Goal: Task Accomplishment & Management: Use online tool/utility

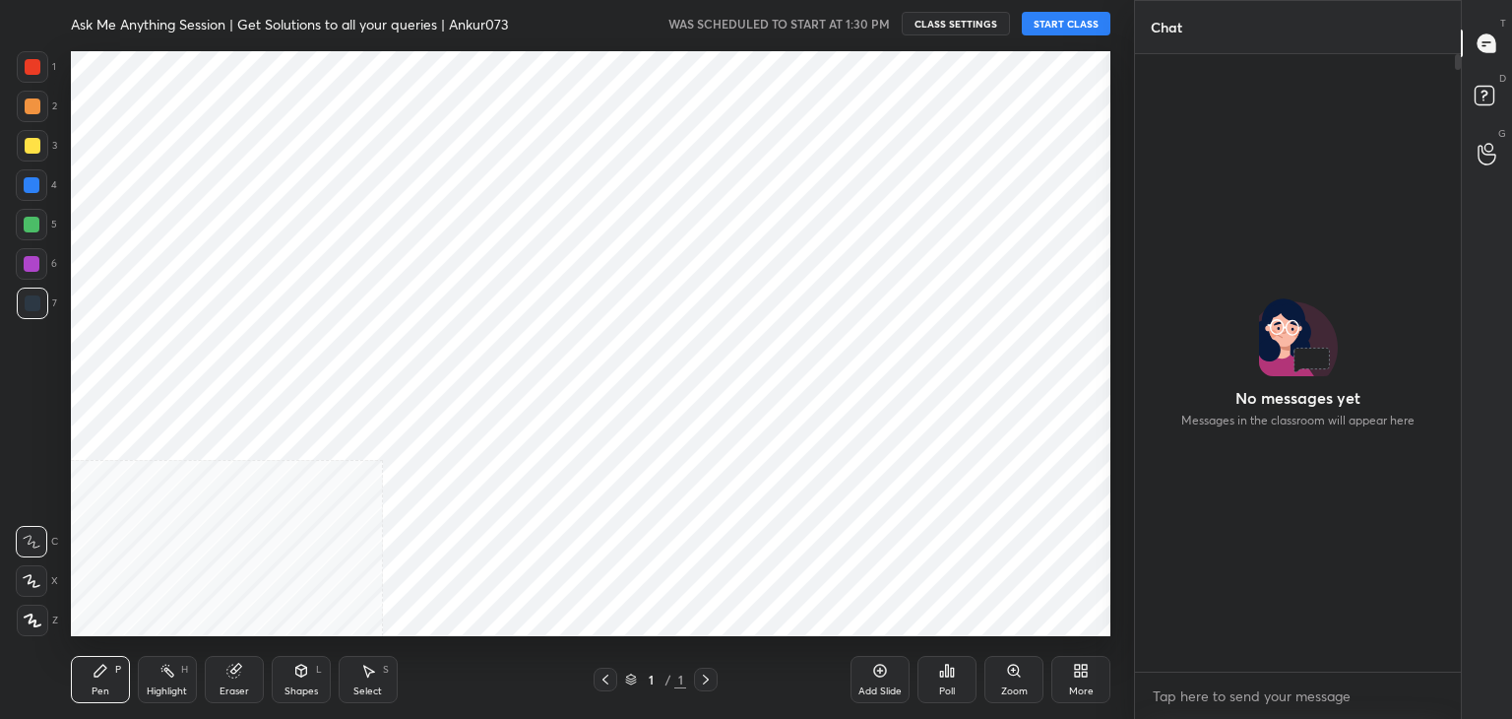
scroll to position [97857, 97395]
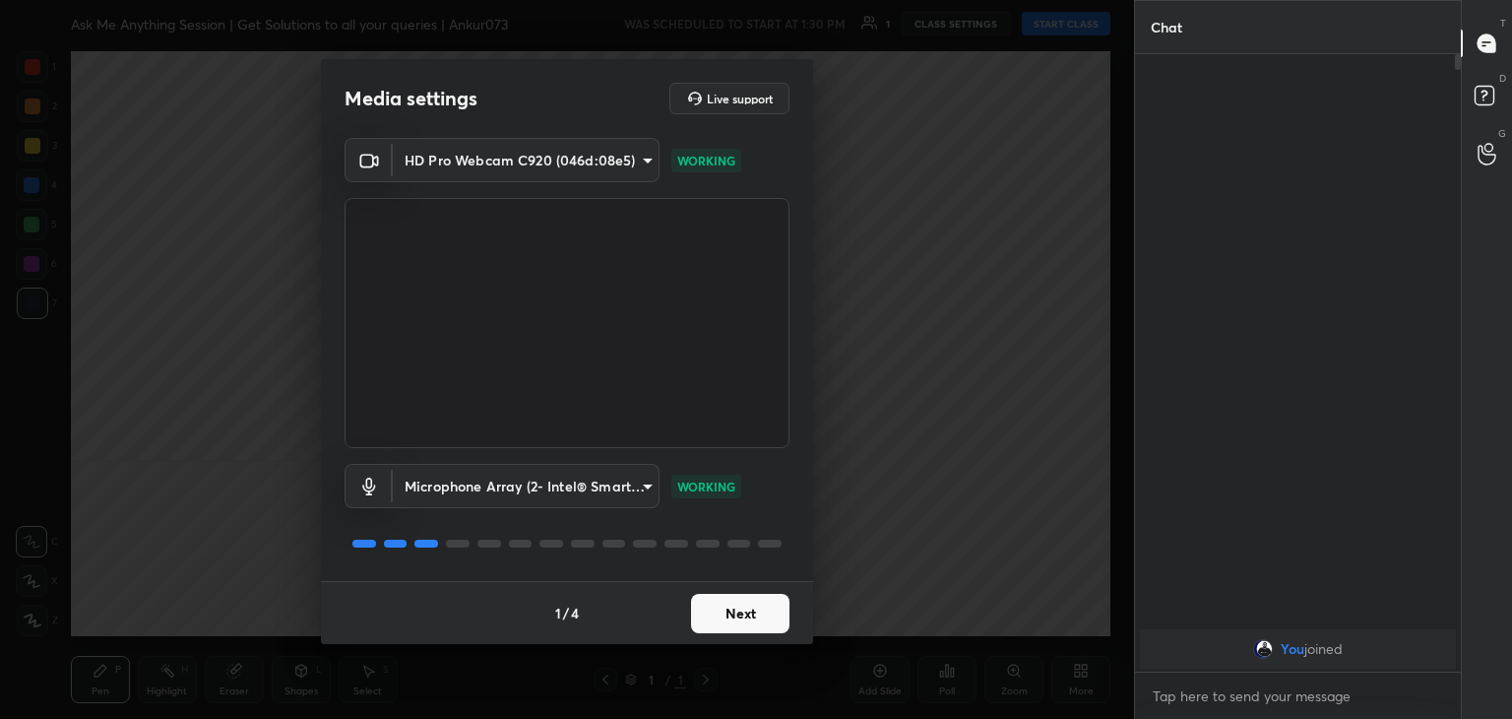
click at [744, 610] on button "Next" at bounding box center [740, 613] width 98 height 39
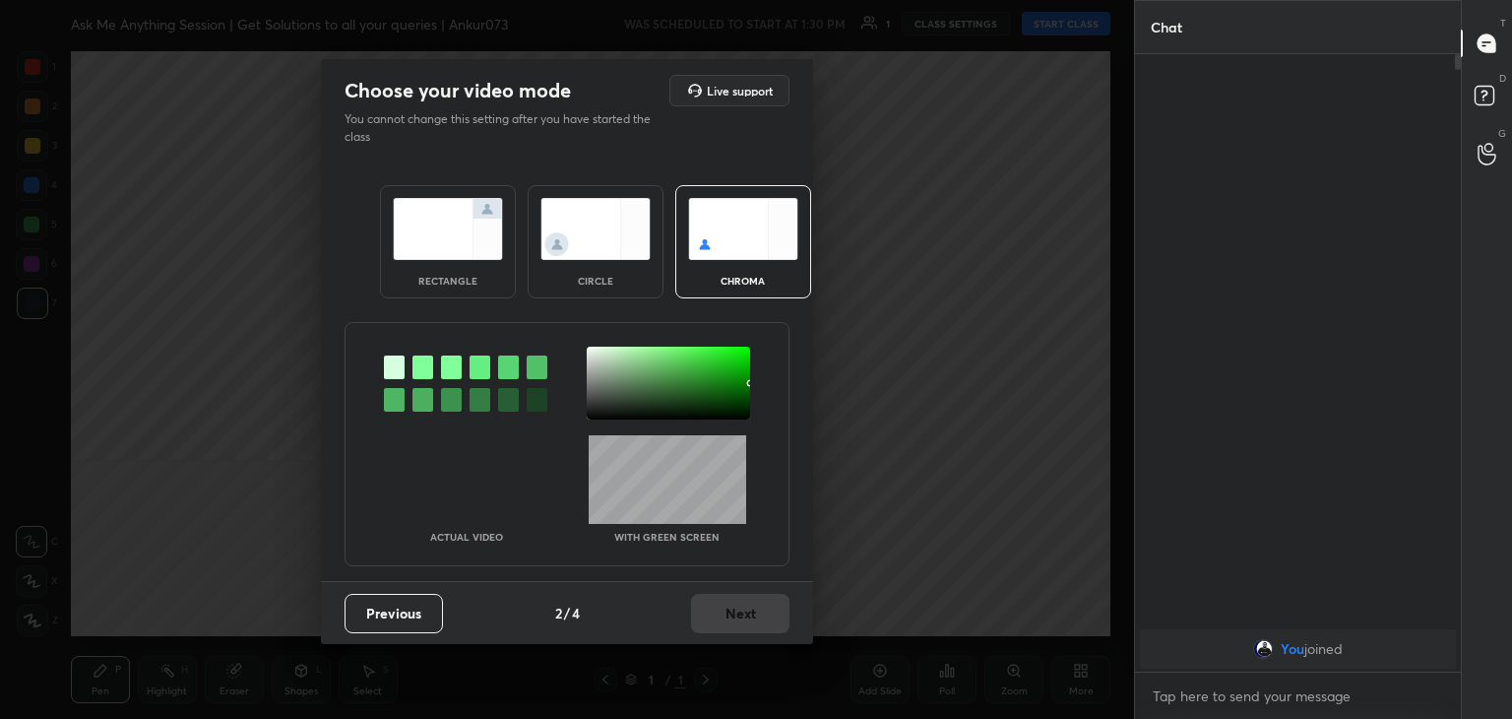
click at [461, 237] on img at bounding box center [448, 229] width 110 height 62
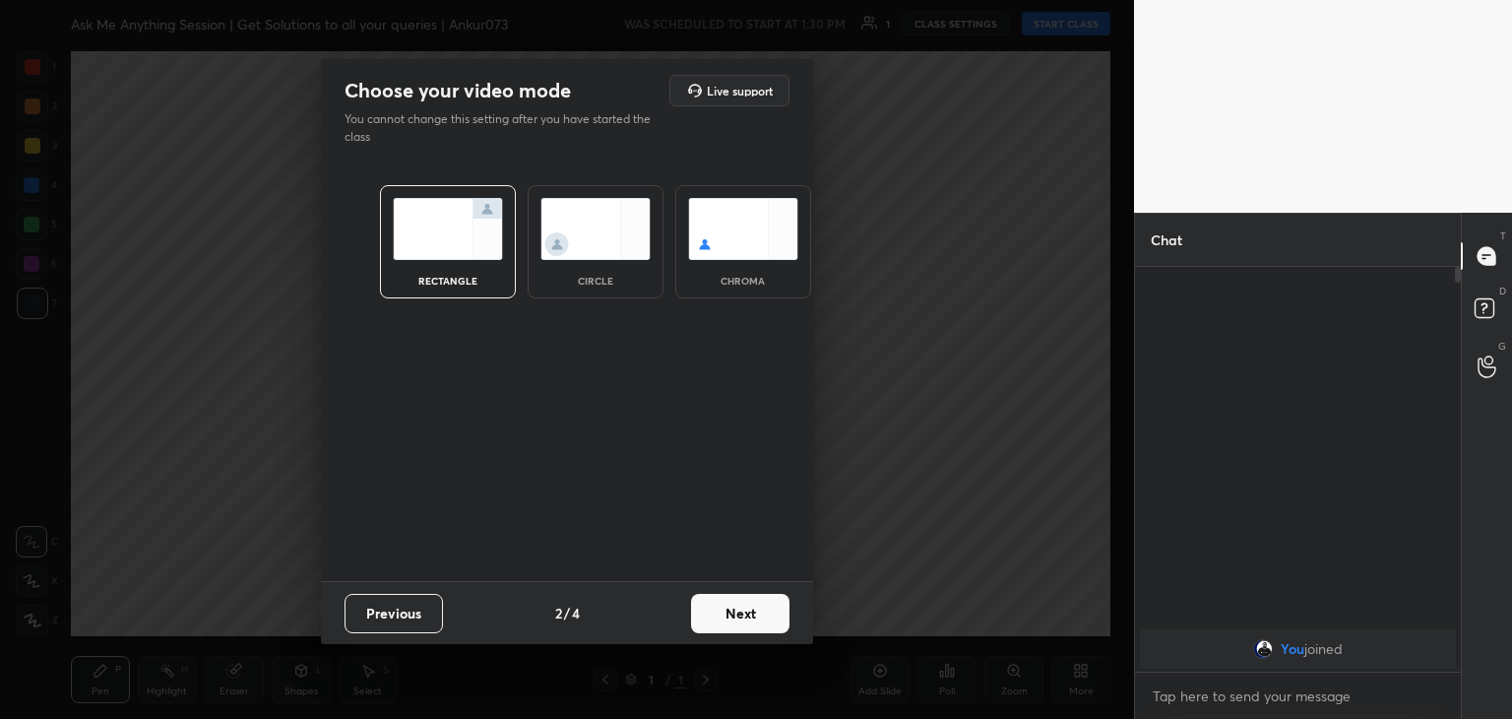
scroll to position [236, 320]
click at [764, 608] on button "Next" at bounding box center [740, 613] width 98 height 39
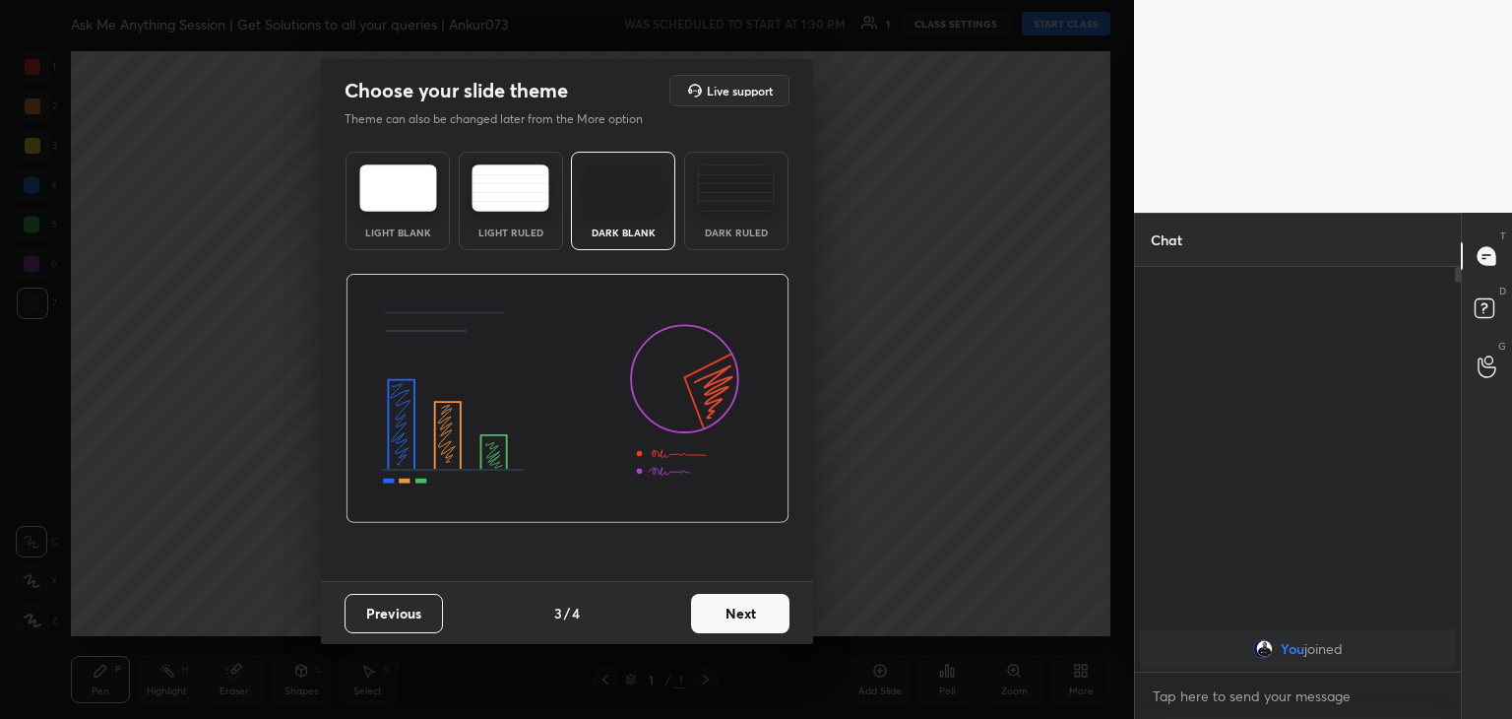
click at [755, 610] on button "Next" at bounding box center [740, 613] width 98 height 39
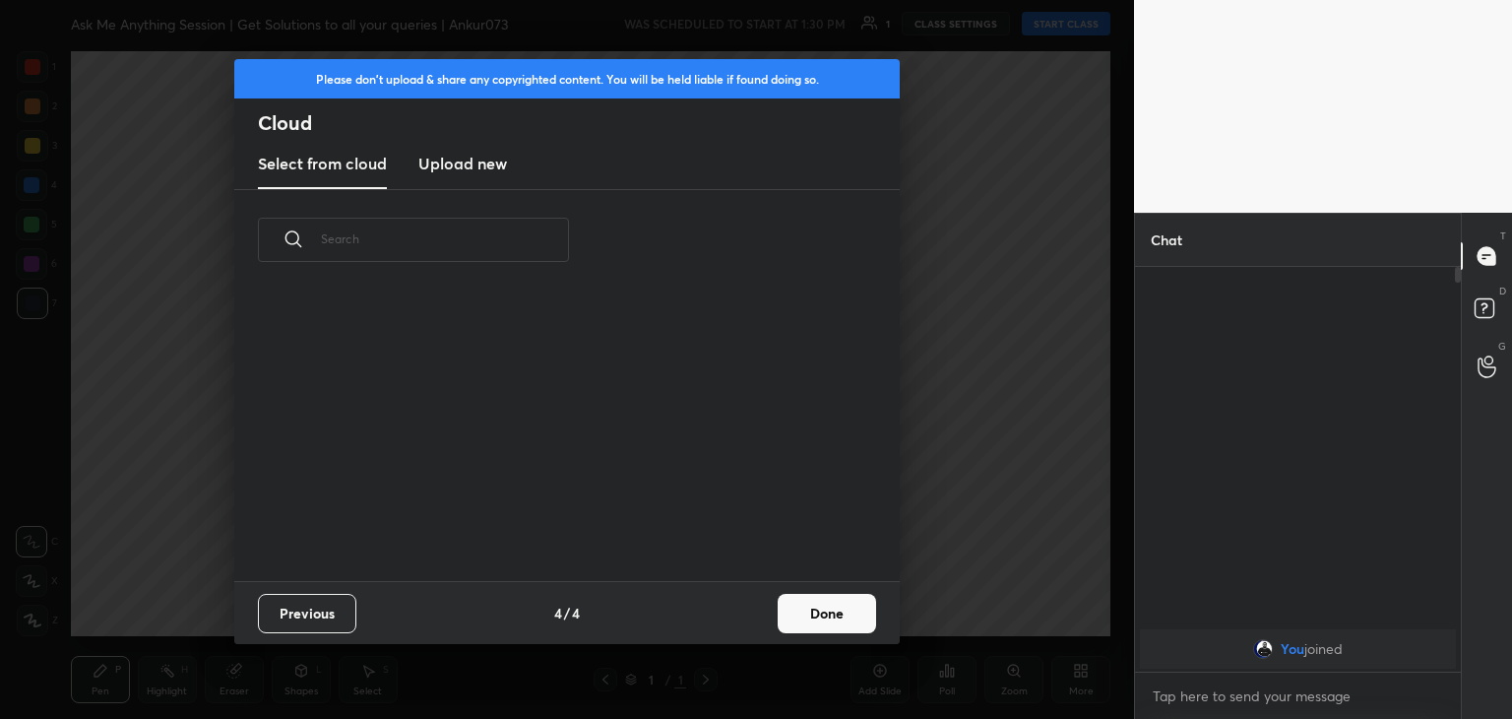
scroll to position [291, 632]
drag, startPoint x: 755, startPoint y: 610, endPoint x: 854, endPoint y: 596, distance: 99.6
click at [854, 596] on div "Previous 4 / 4 Done" at bounding box center [567, 612] width 666 height 63
click at [854, 596] on button "Done" at bounding box center [827, 613] width 98 height 39
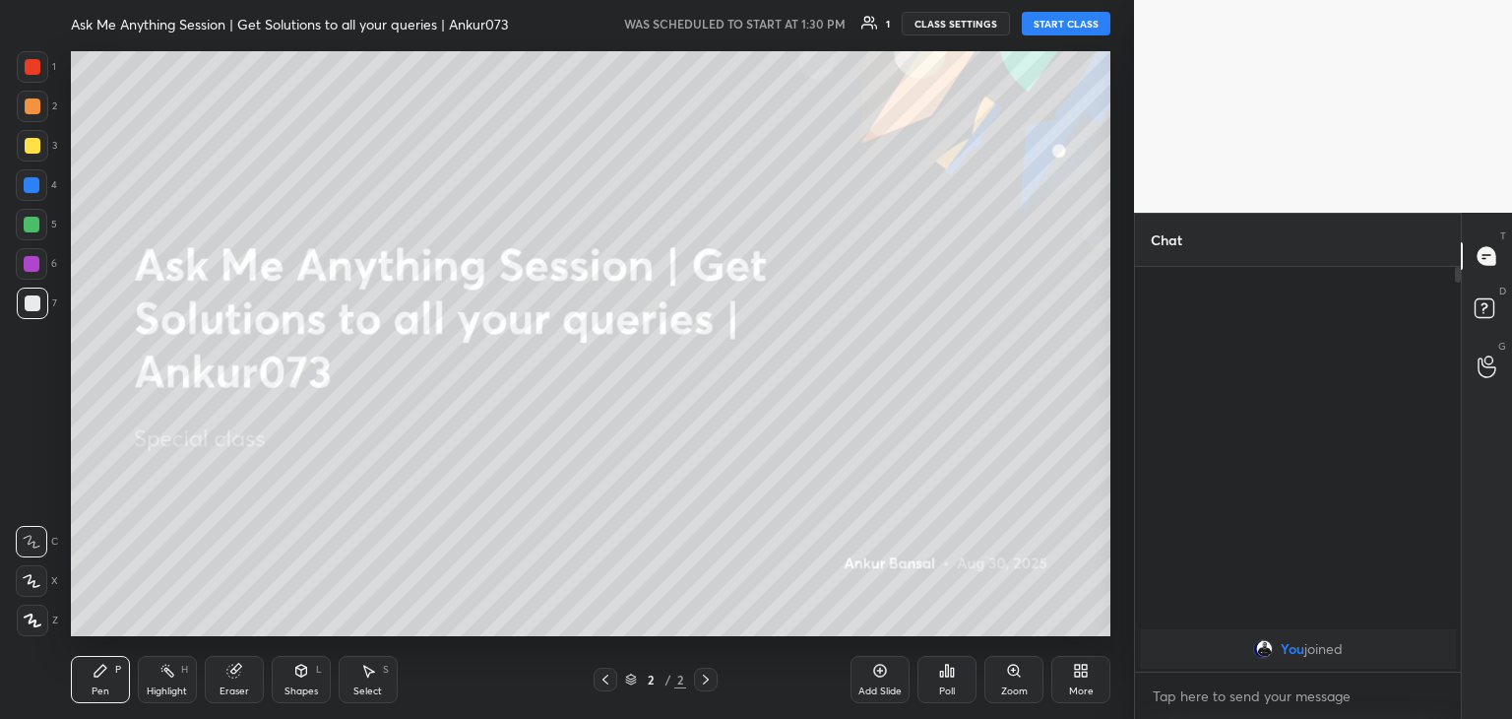
click at [1036, 24] on button "START CLASS" at bounding box center [1066, 24] width 89 height 24
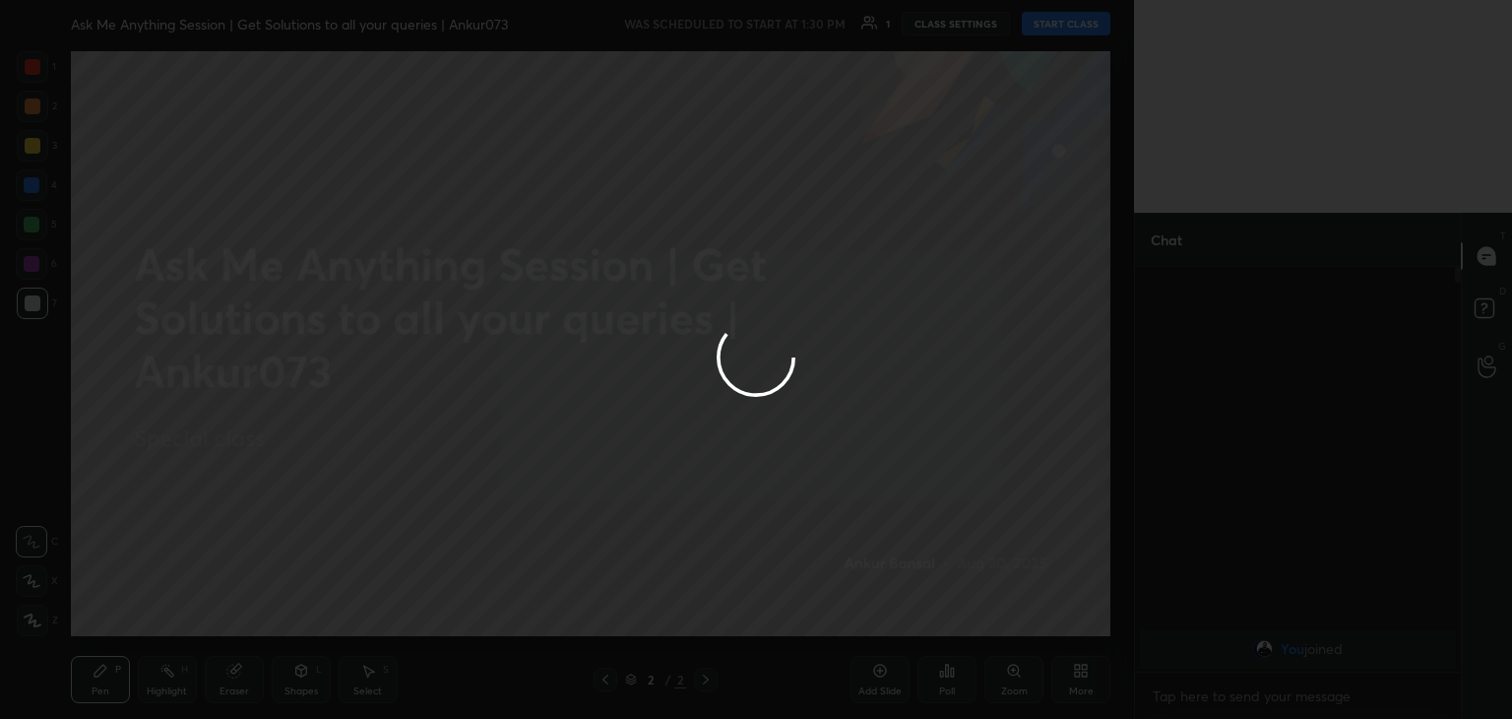
type textarea "x"
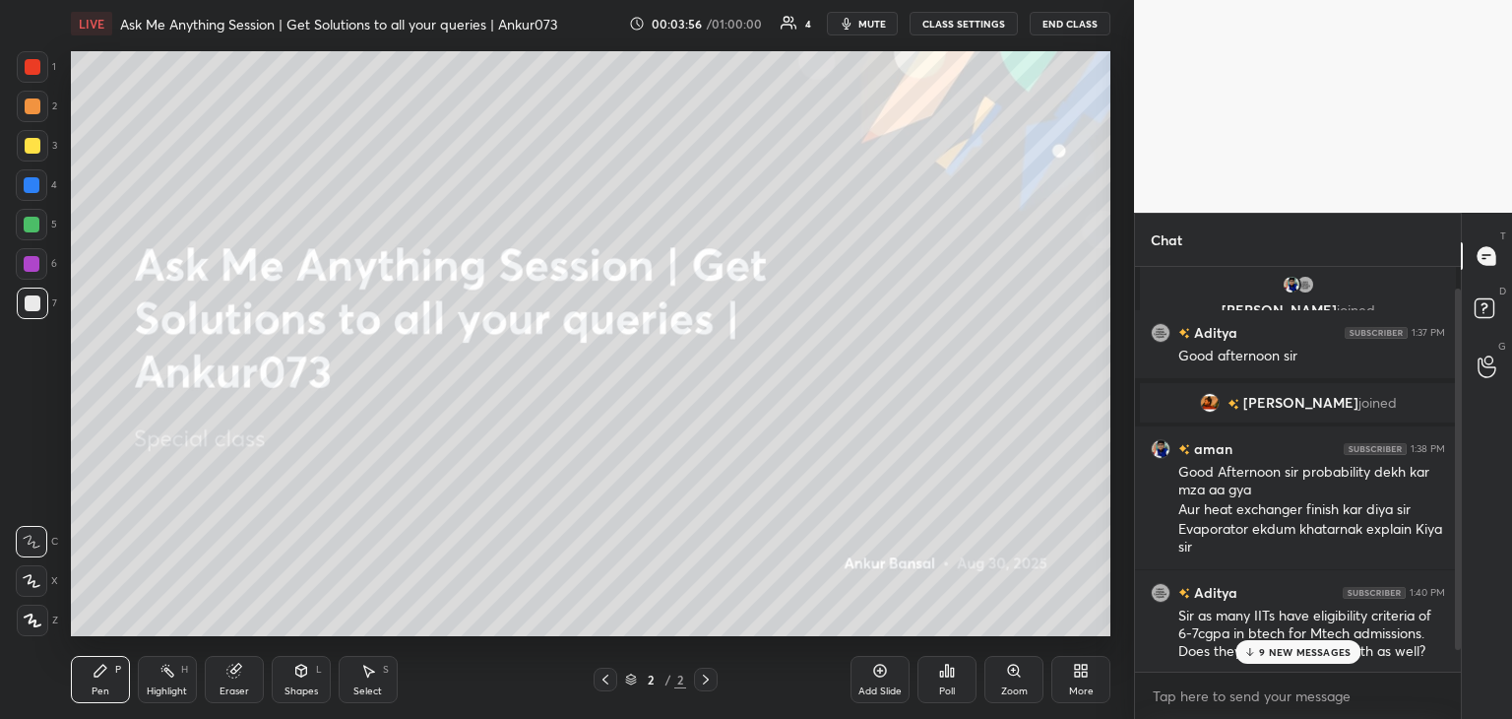
scroll to position [49, 0]
click at [948, 21] on button "CLASS SETTINGS" at bounding box center [964, 24] width 108 height 24
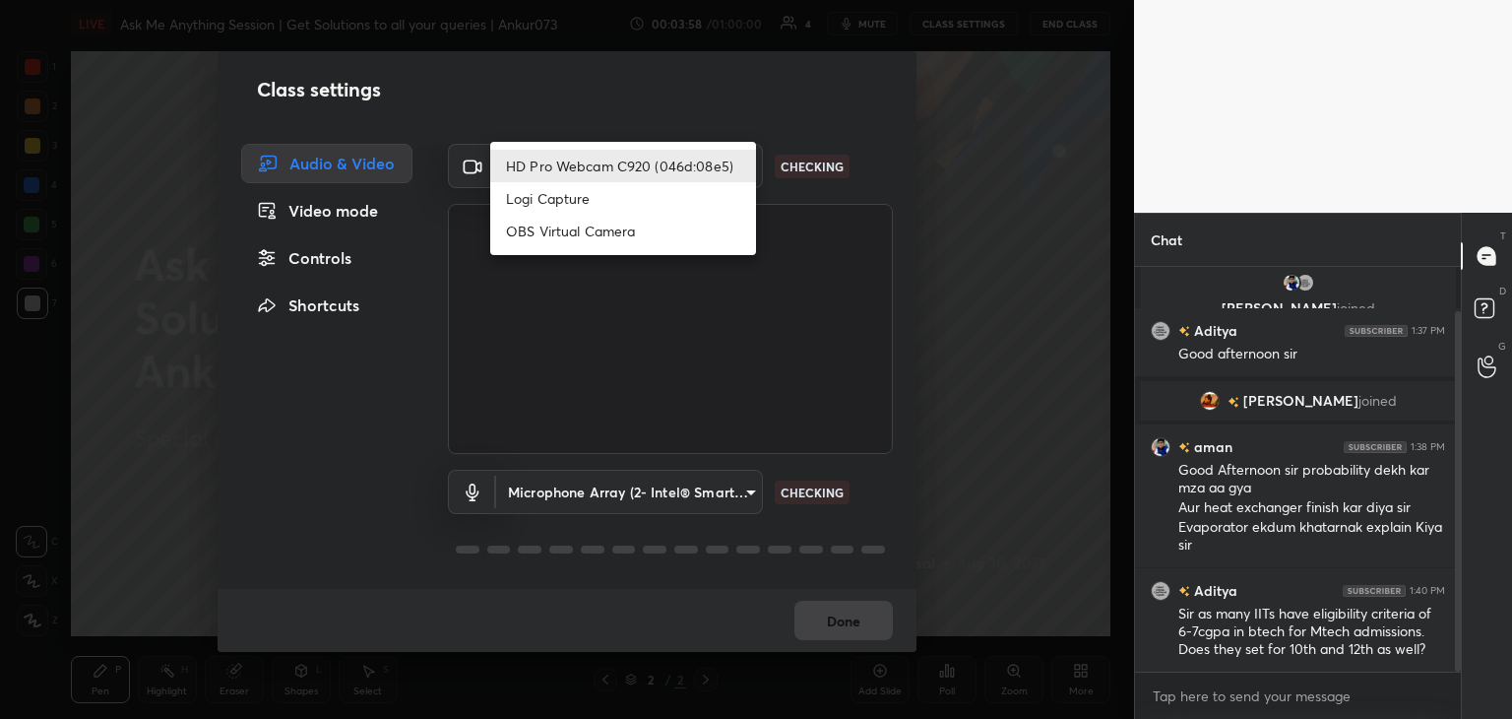
click at [579, 156] on body "1 2 3 4 5 6 7 C X Z C X Z E E Erase all H H LIVE Ask Me Anything Session | Get …" at bounding box center [756, 359] width 1512 height 719
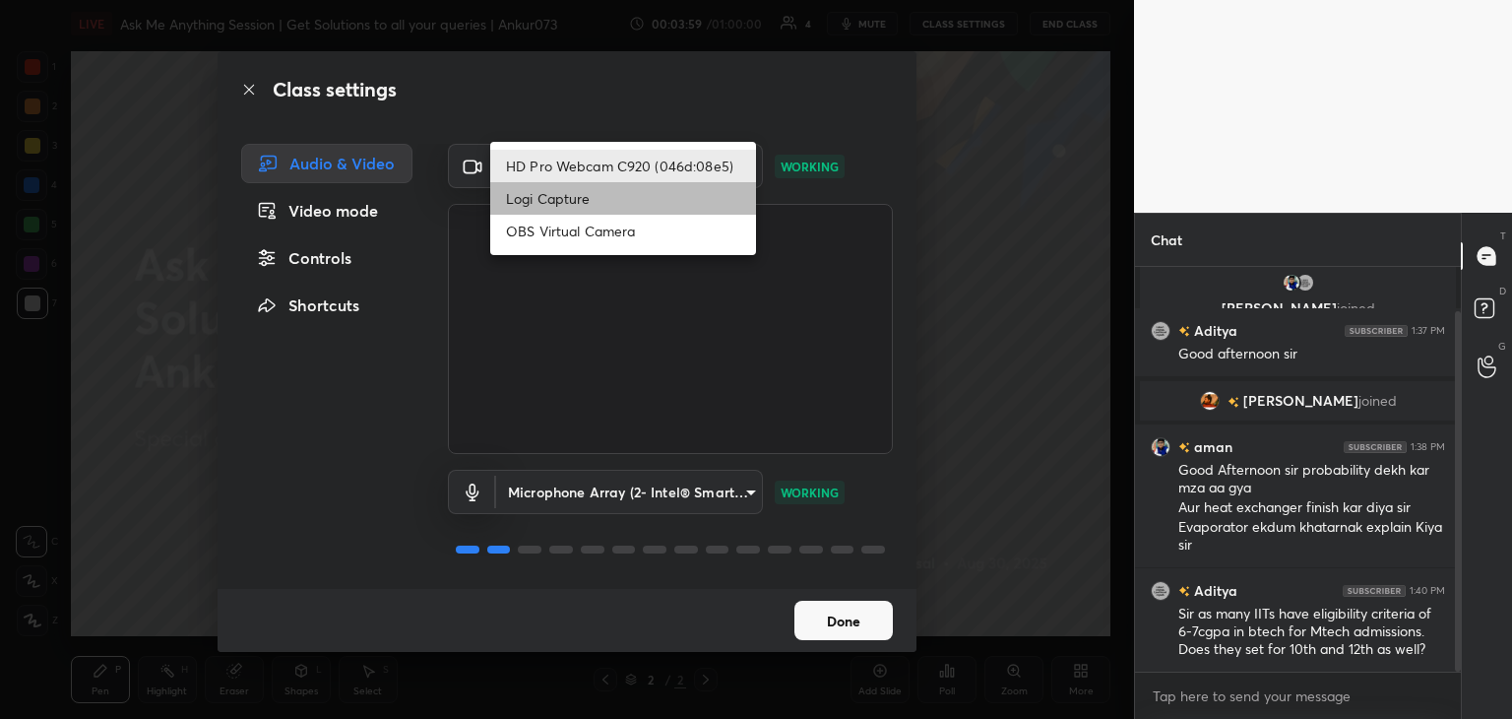
click at [593, 204] on li "Logi Capture" at bounding box center [623, 198] width 266 height 32
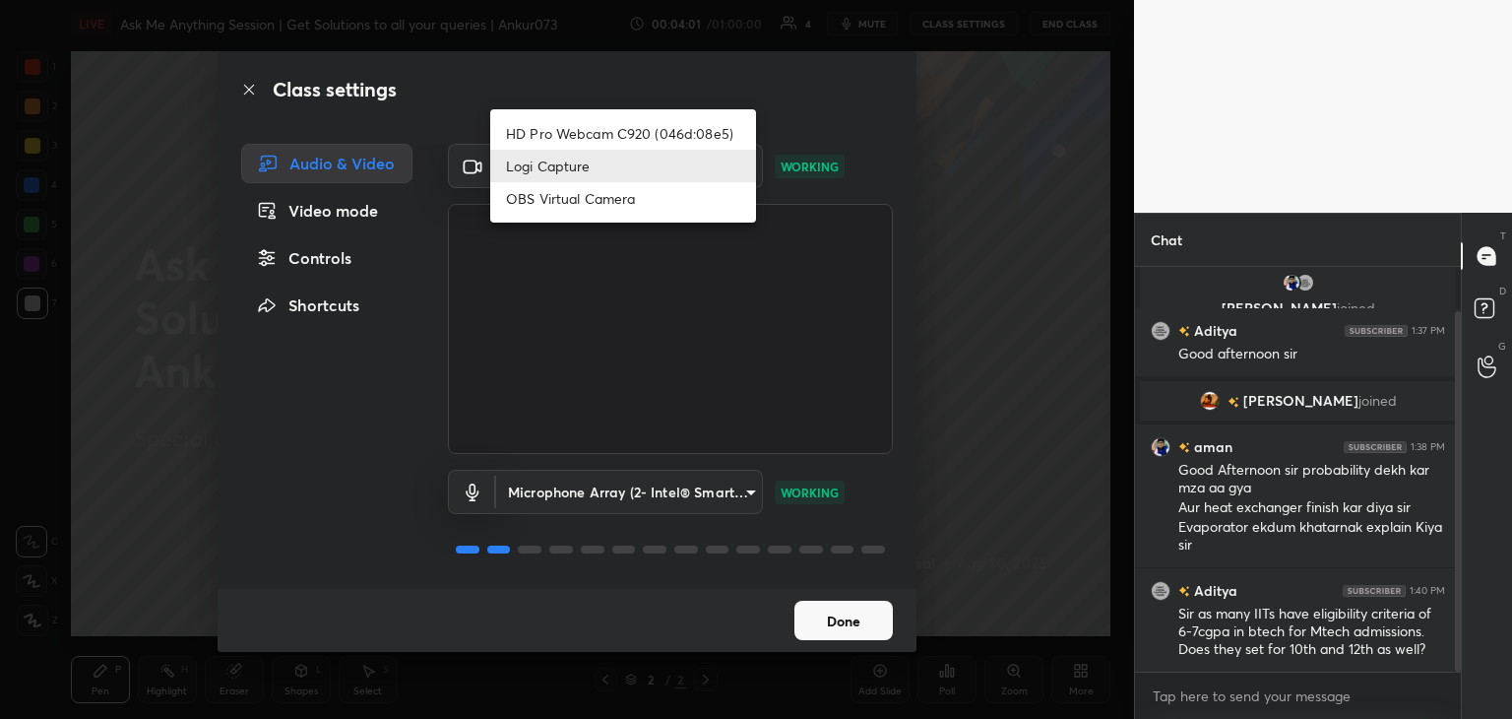
click at [640, 164] on body "1 2 3 4 5 6 7 C X Z C X Z E E Erase all H H LIVE Ask Me Anything Session | Get …" at bounding box center [756, 359] width 1512 height 719
click at [638, 131] on li "HD Pro Webcam C920 (046d:08e5)" at bounding box center [623, 133] width 266 height 32
type input "aba31b4d8cead99ce04ba26500a245cc15e869b8aa2bb27d5d0d7b3294f0be78"
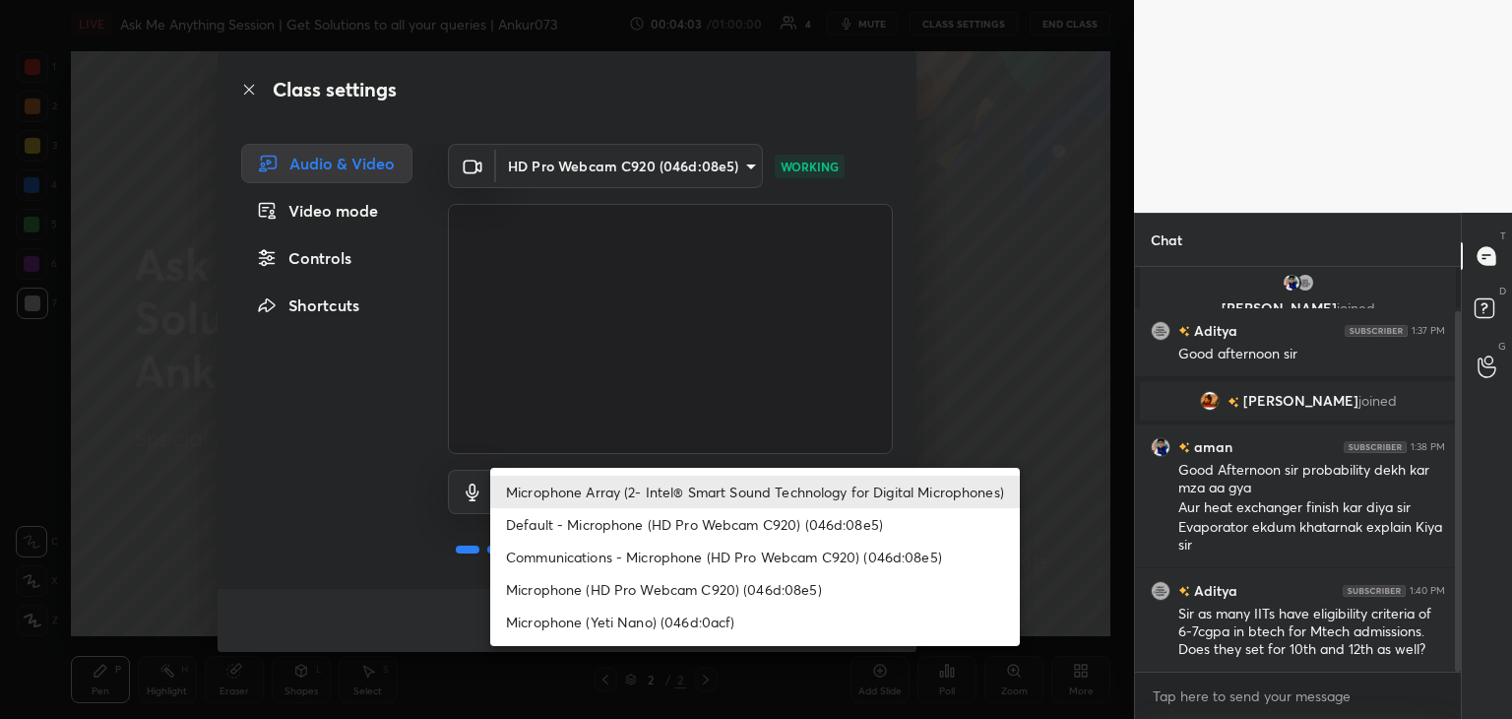
click at [645, 486] on body "1 2 3 4 5 6 7 C X Z C X Z E E Erase all H H LIVE Ask Me Anything Session | Get …" at bounding box center [756, 359] width 1512 height 719
click at [638, 622] on li "Microphone (Yeti Nano) (046d:0acf)" at bounding box center [755, 621] width 530 height 32
type input "1cde1351f8cb37a064b4c5930ac3bc5af9d6c16ad8951cba76acc0058786a696"
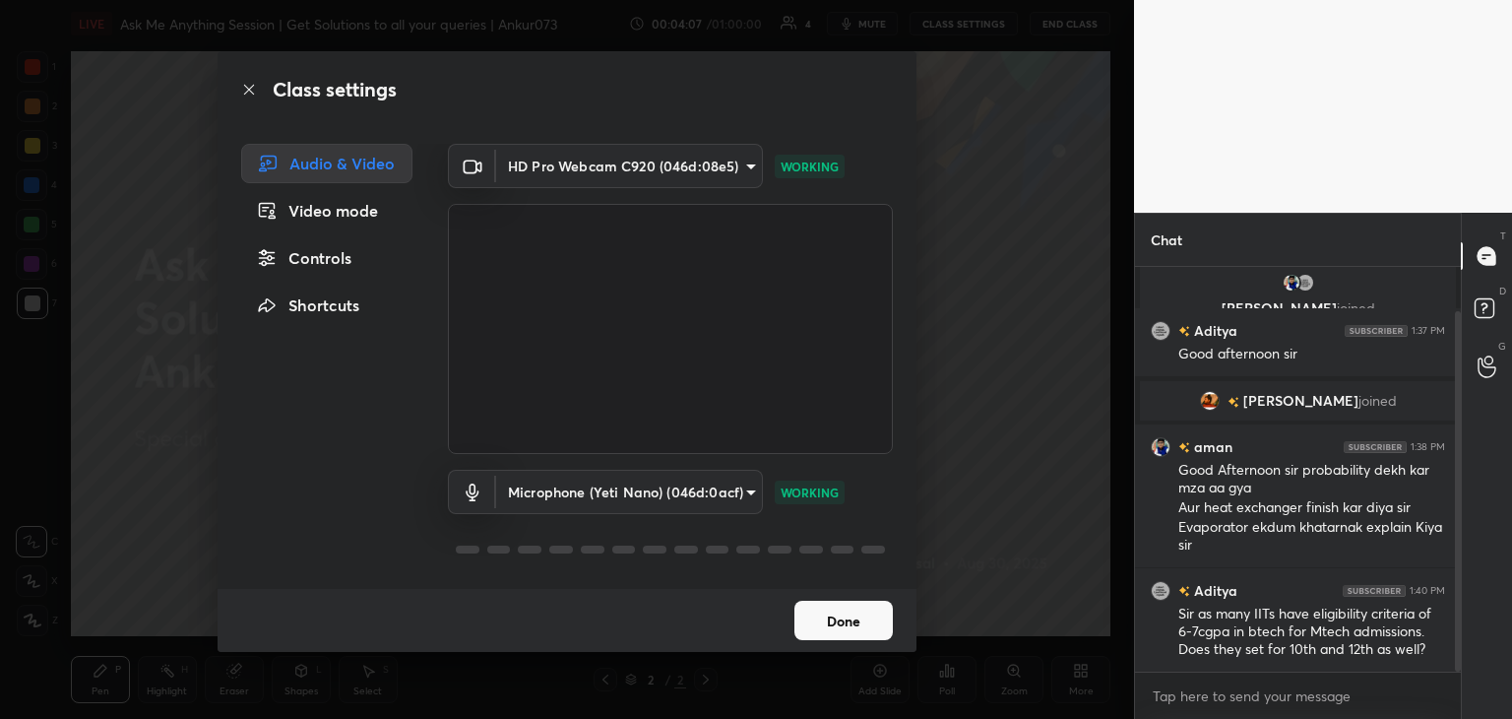
click at [859, 631] on button "Done" at bounding box center [843, 620] width 98 height 39
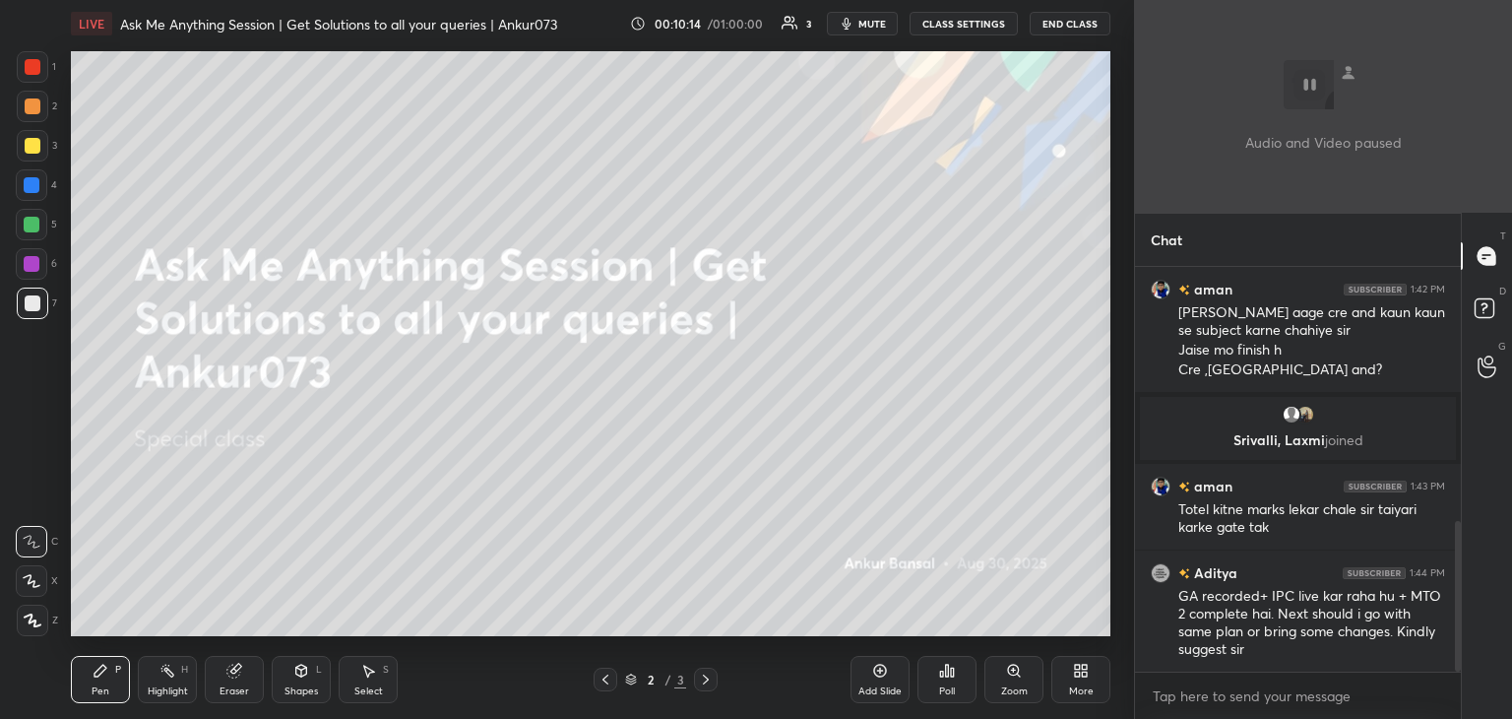
scroll to position [683, 0]
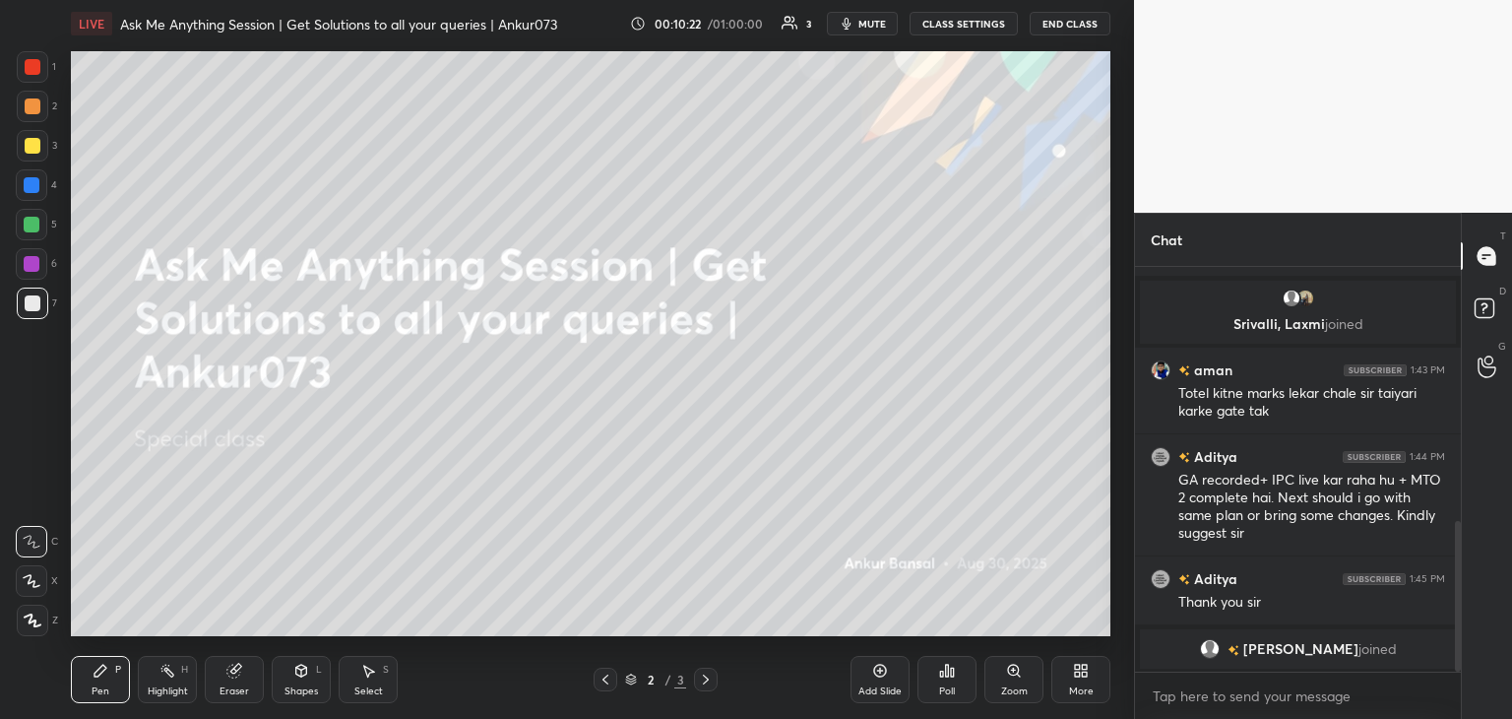
click at [1082, 667] on icon at bounding box center [1084, 667] width 5 height 5
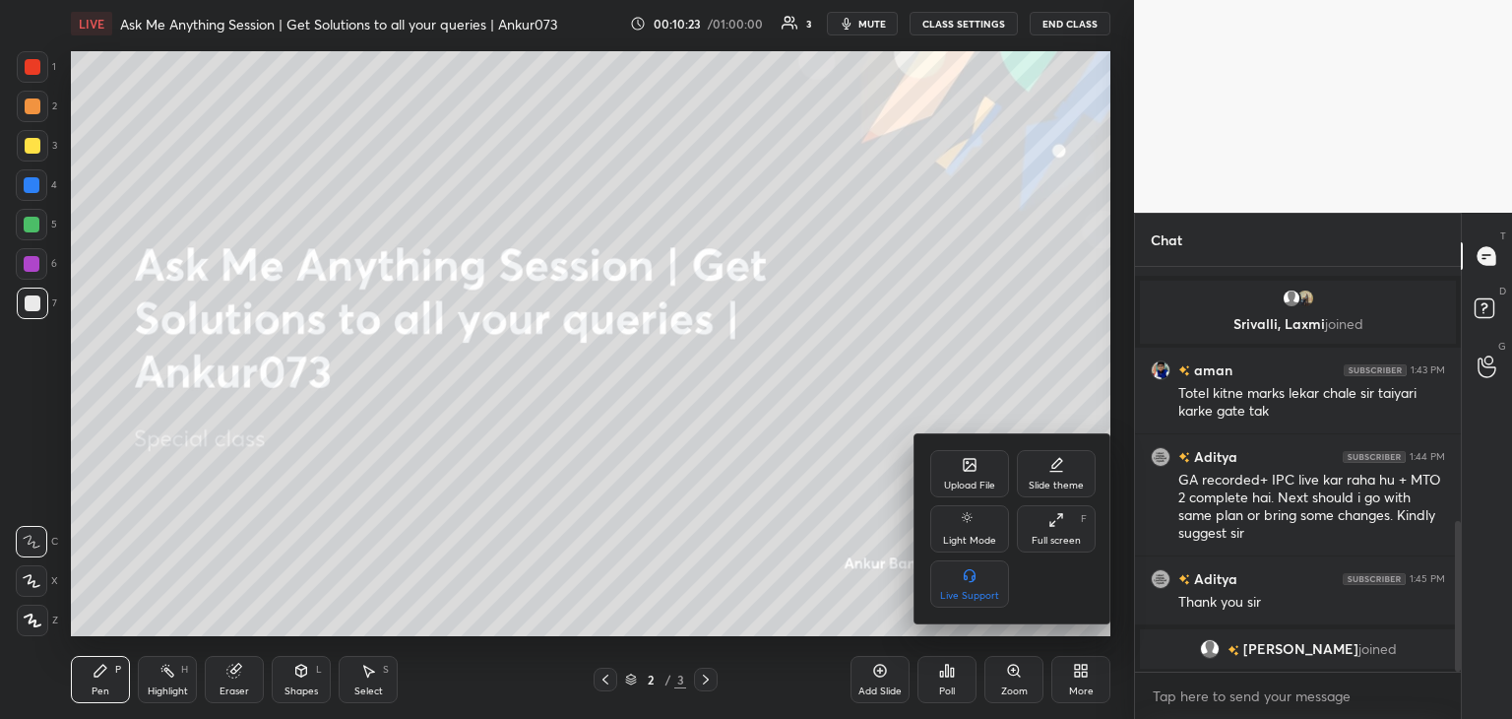
click at [973, 467] on icon at bounding box center [970, 467] width 11 height 7
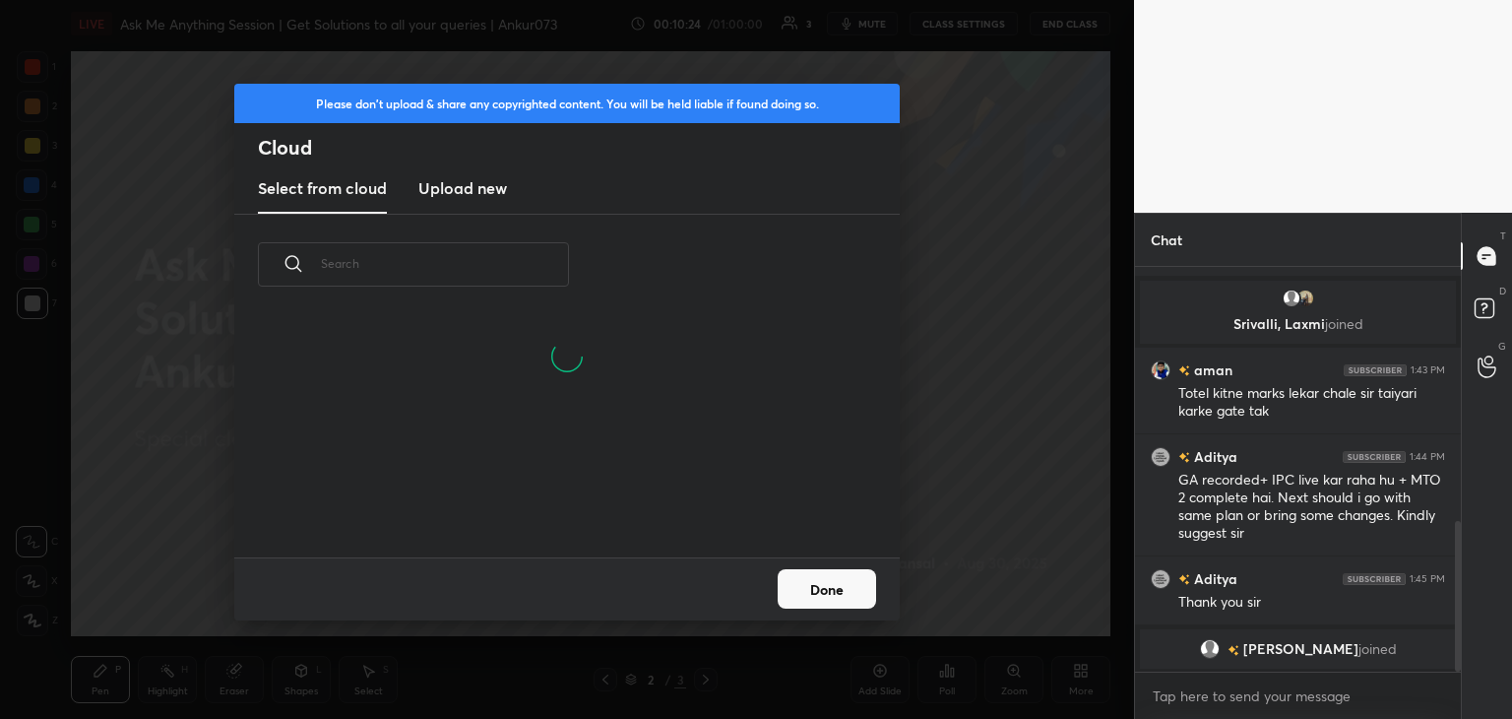
click at [492, 179] on h3 "Upload new" at bounding box center [462, 188] width 89 height 24
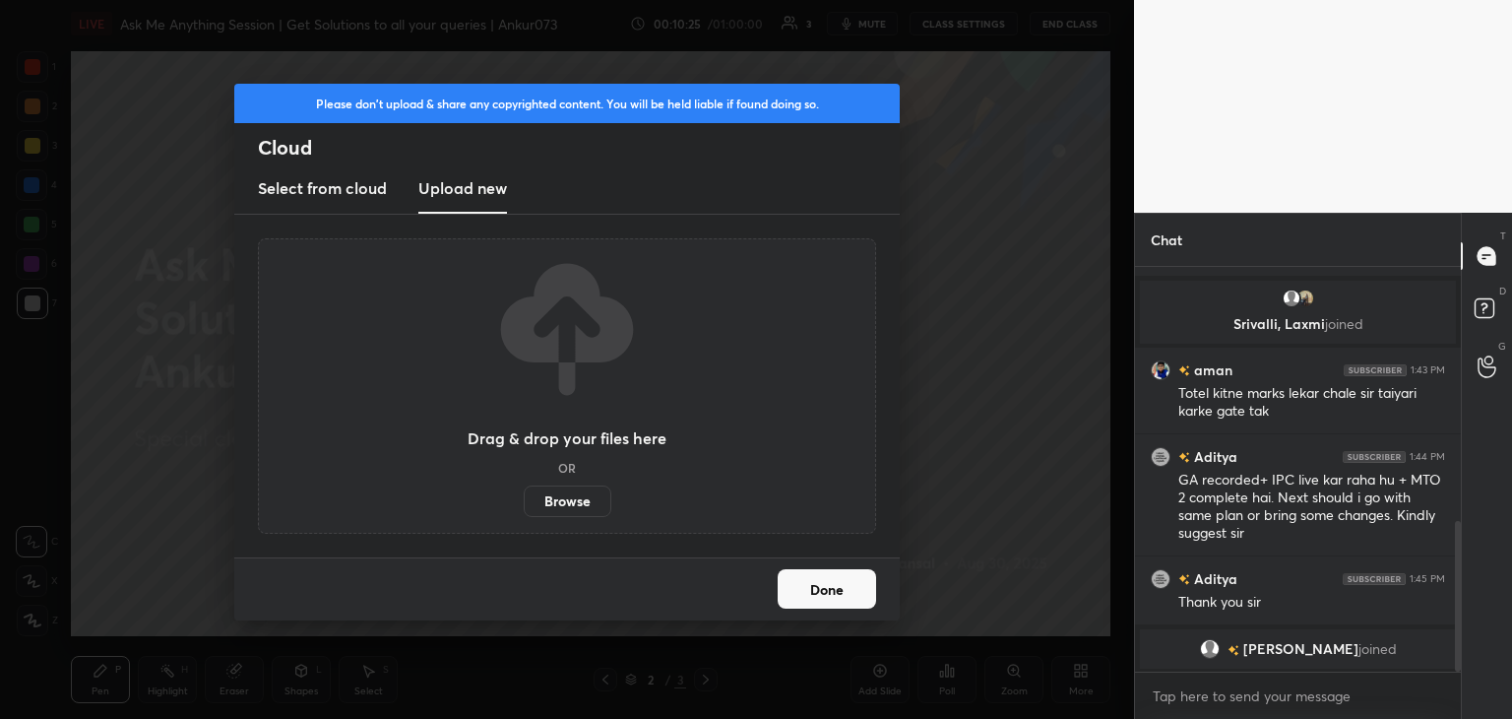
click at [550, 503] on label "Browse" at bounding box center [568, 501] width 88 height 32
click at [524, 503] on input "Browse" at bounding box center [524, 501] width 0 height 32
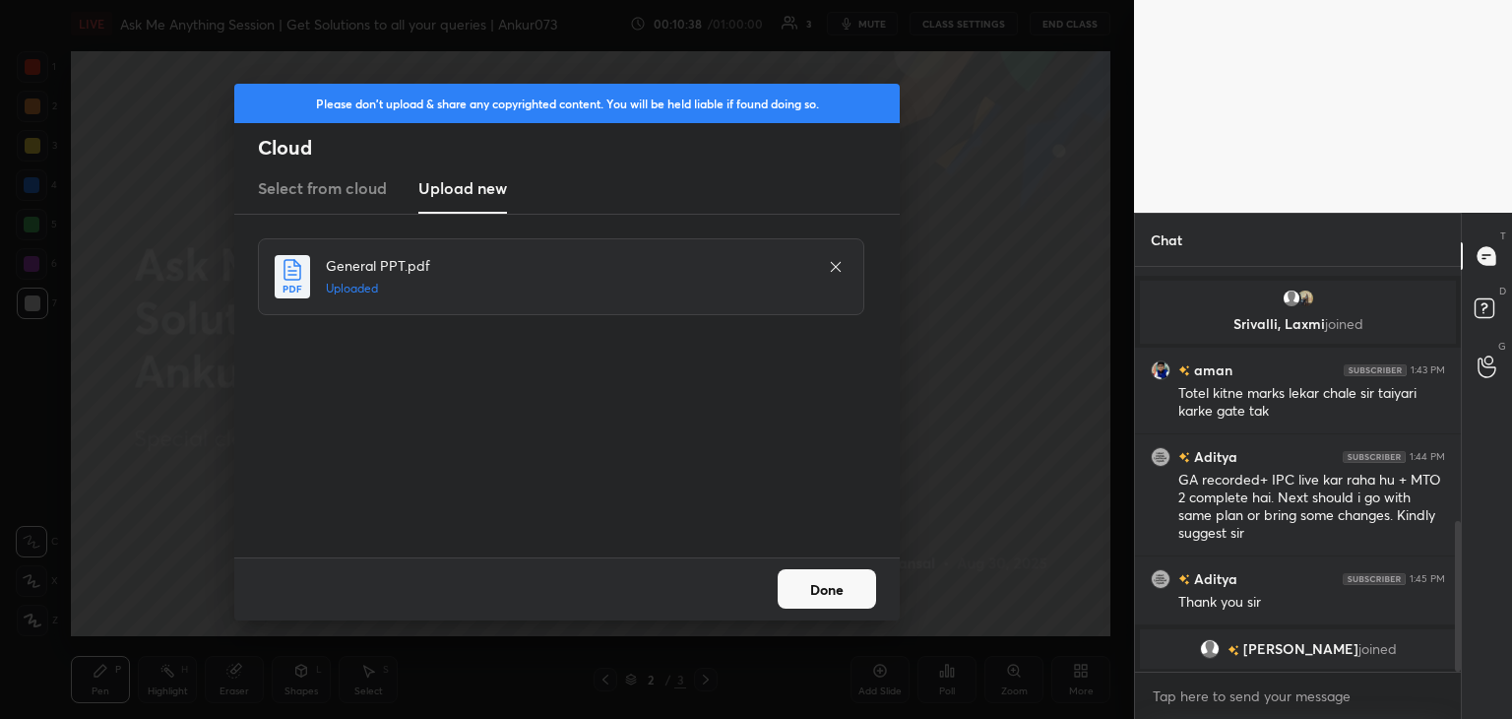
click at [839, 590] on button "Done" at bounding box center [827, 588] width 98 height 39
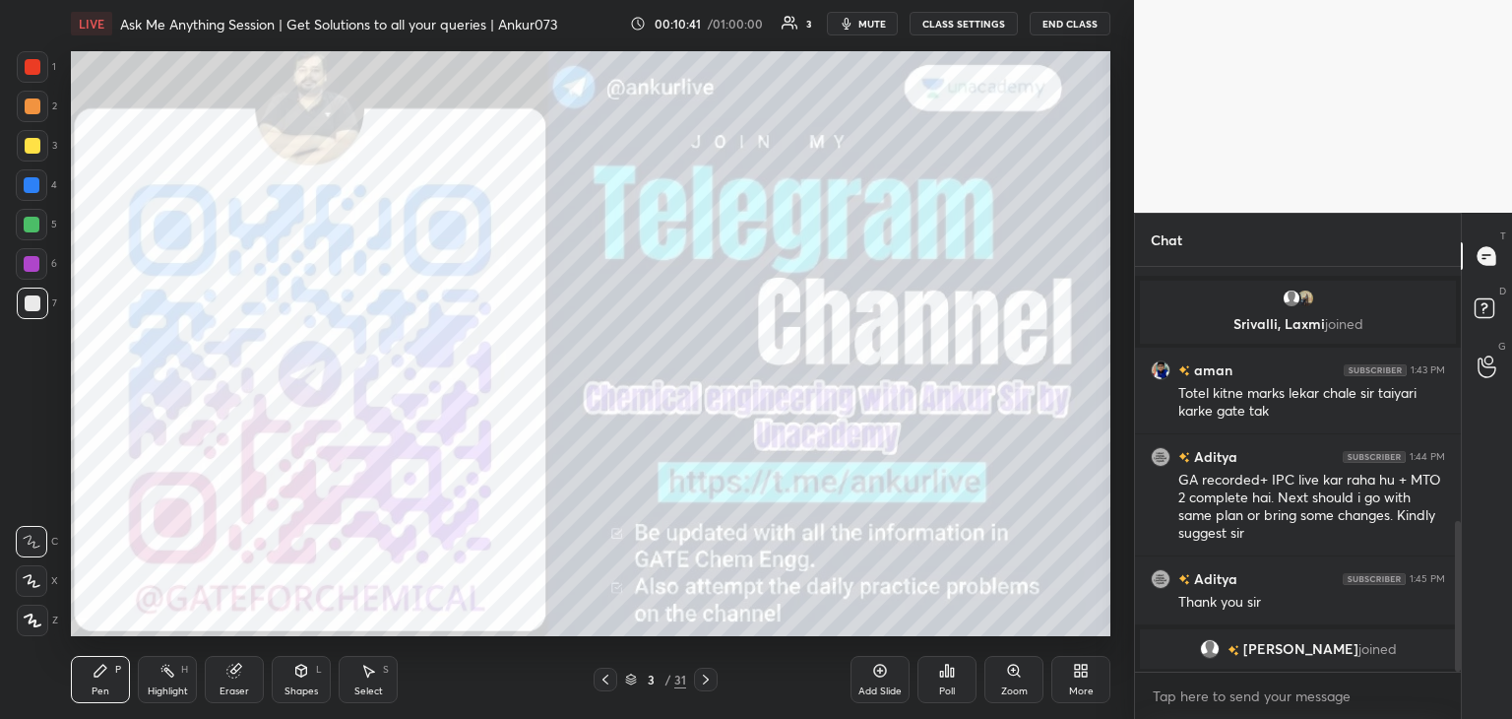
click at [707, 678] on icon at bounding box center [706, 679] width 6 height 10
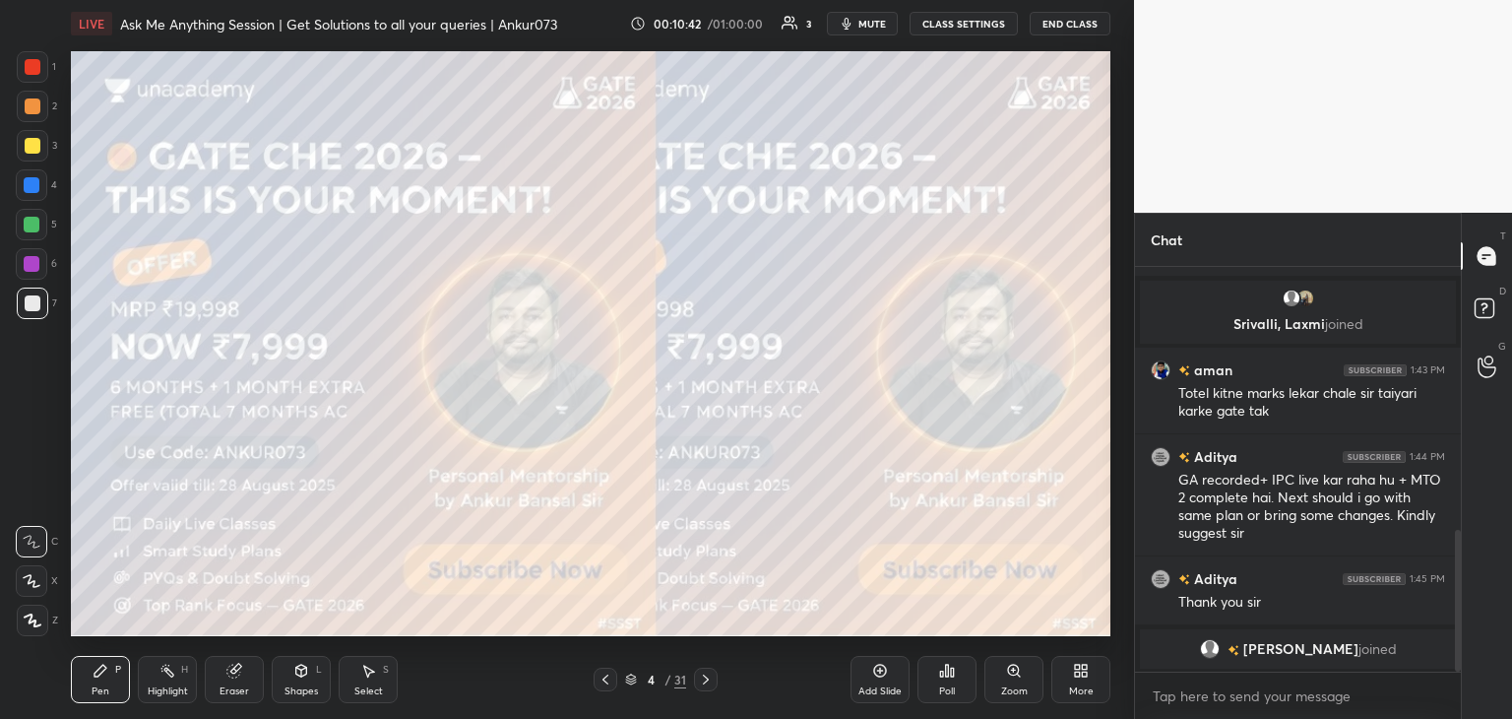
scroll to position [752, 0]
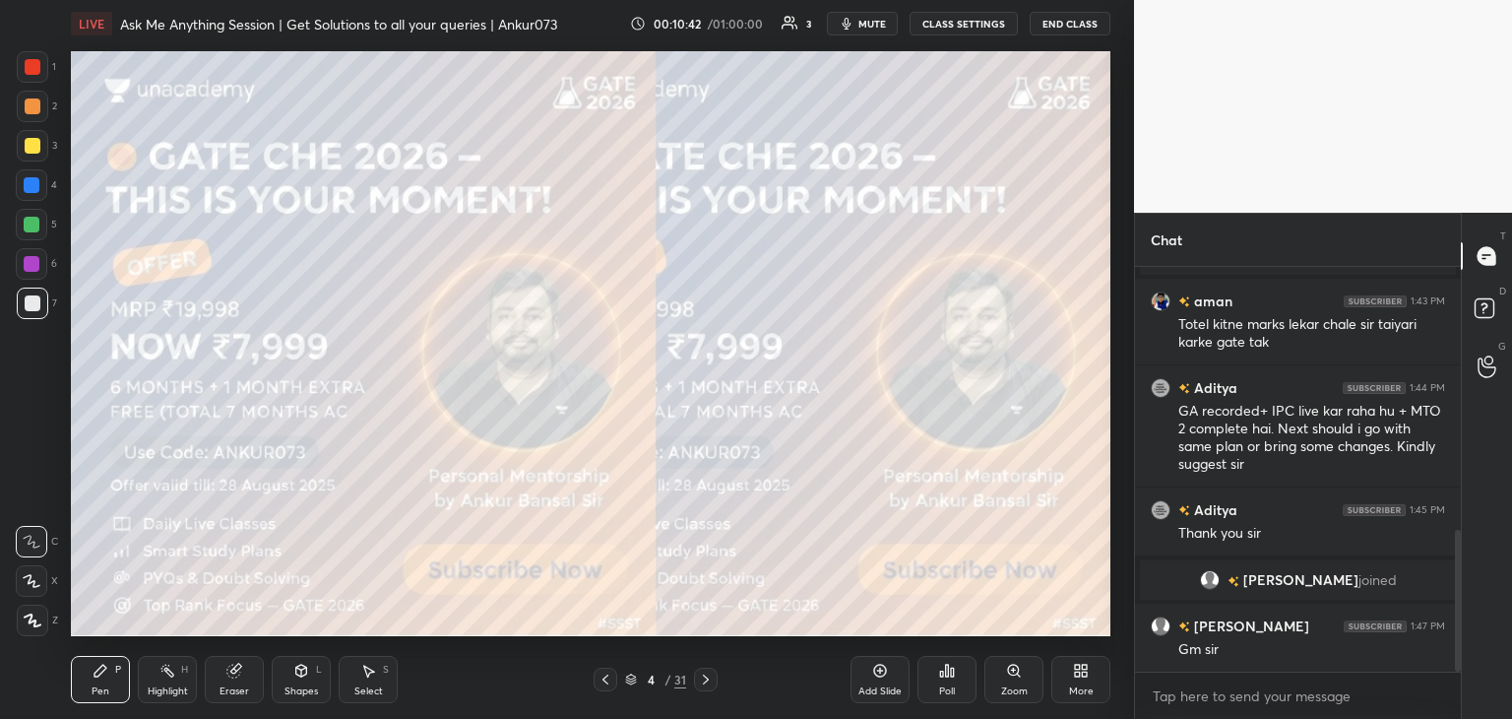
click at [705, 681] on icon at bounding box center [706, 679] width 16 height 16
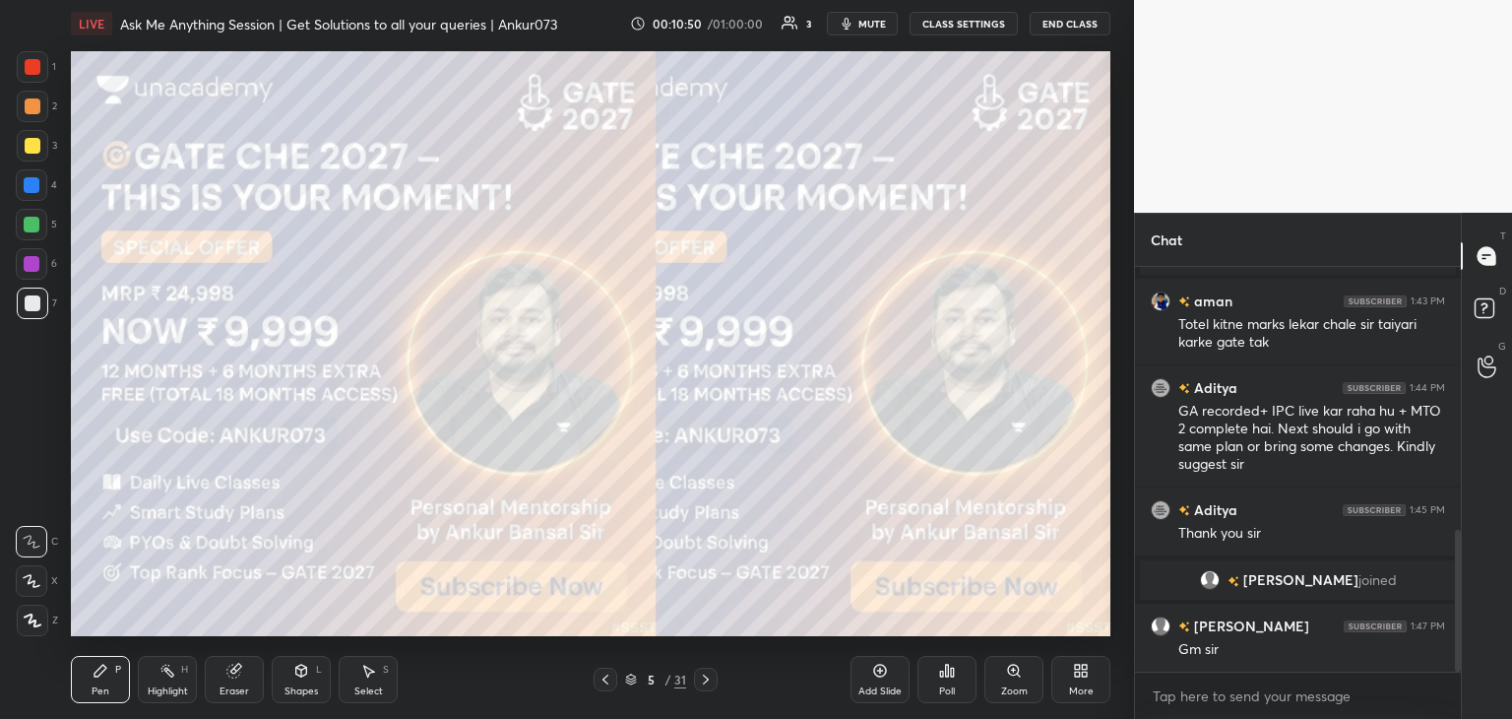
click at [858, 12] on button "mute" at bounding box center [862, 24] width 71 height 24
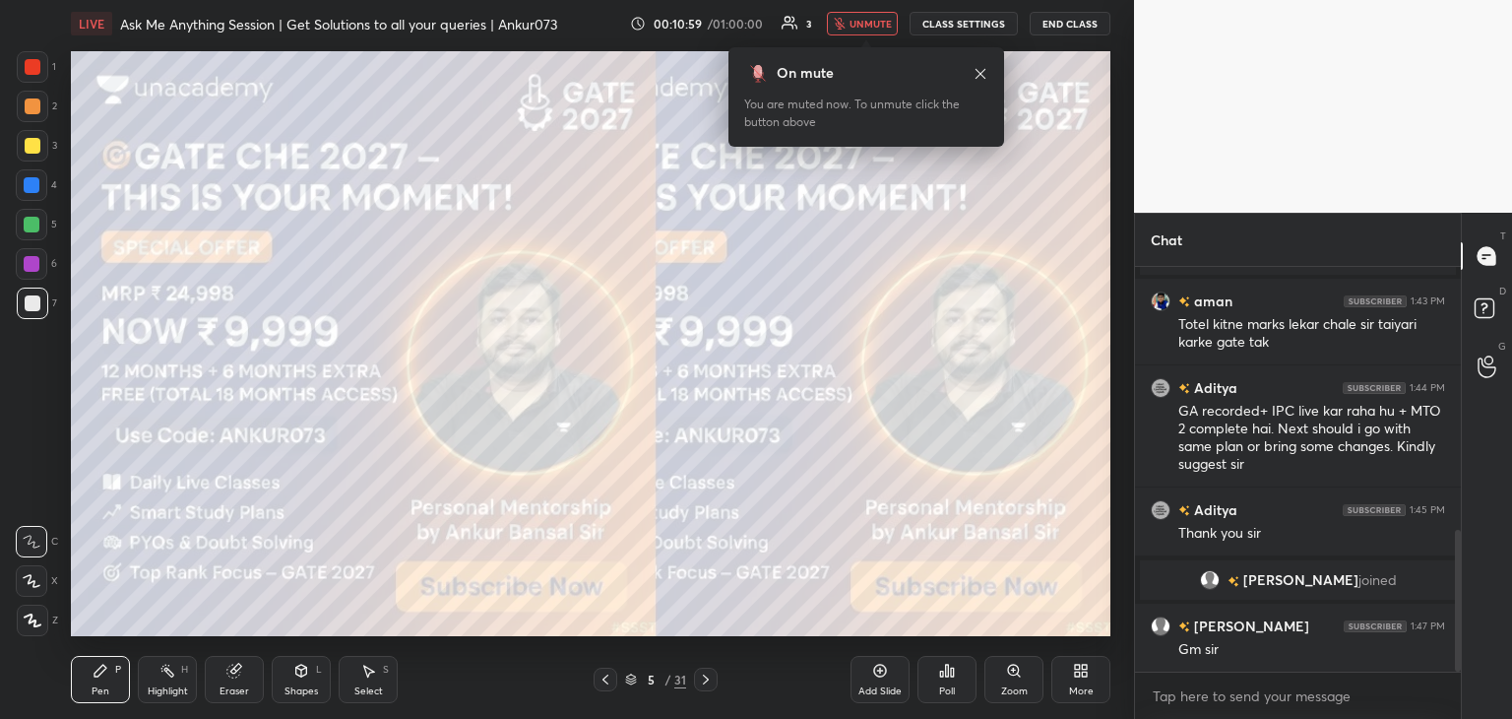
click at [879, 30] on button "unmute" at bounding box center [862, 24] width 71 height 24
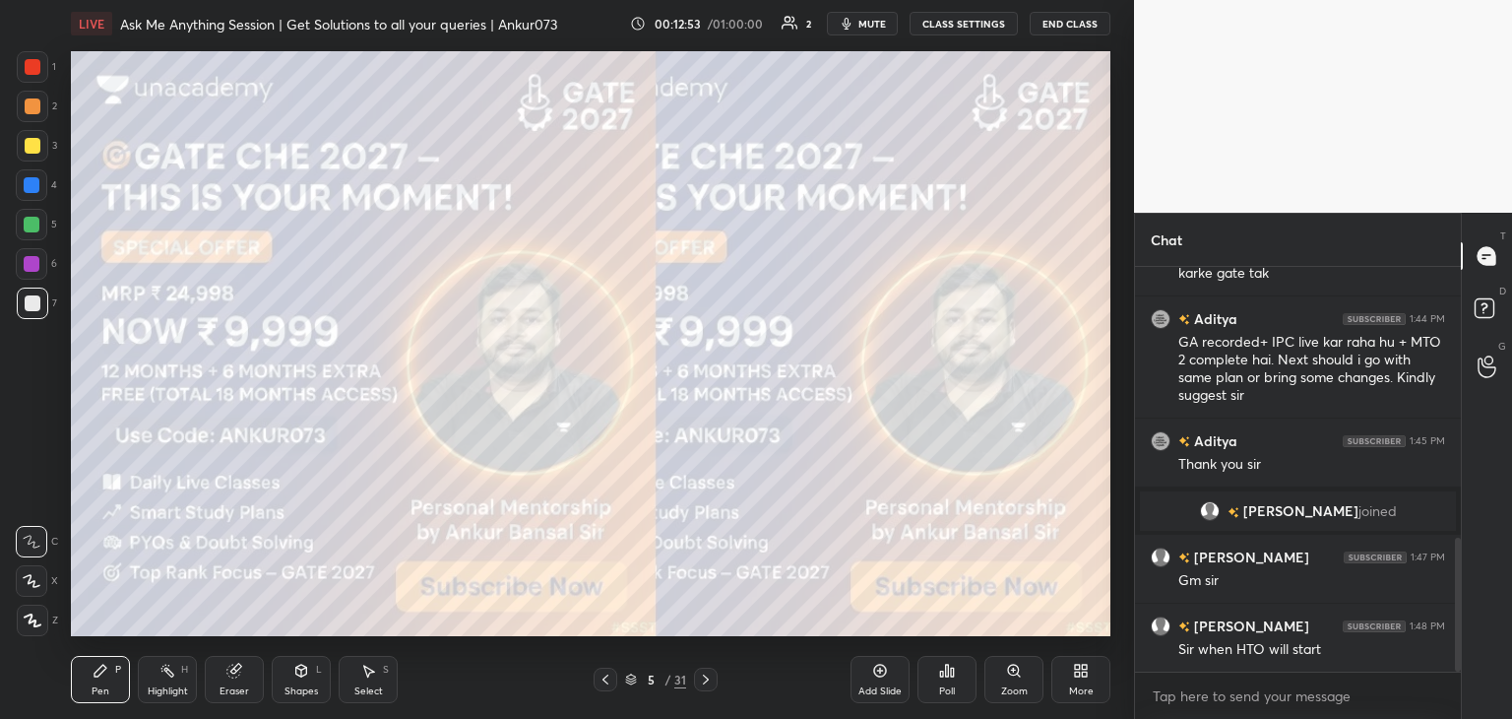
scroll to position [890, 0]
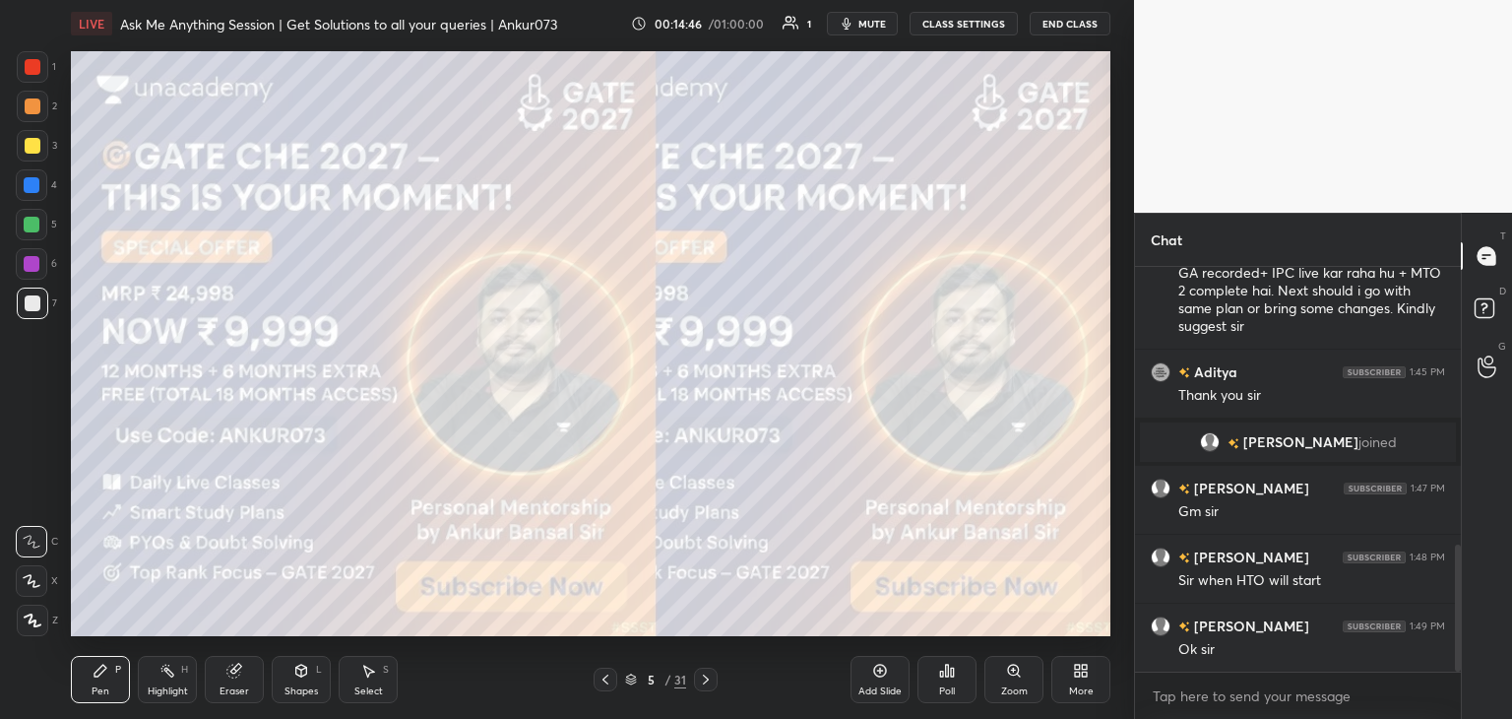
click at [863, 17] on span "mute" at bounding box center [872, 24] width 28 height 14
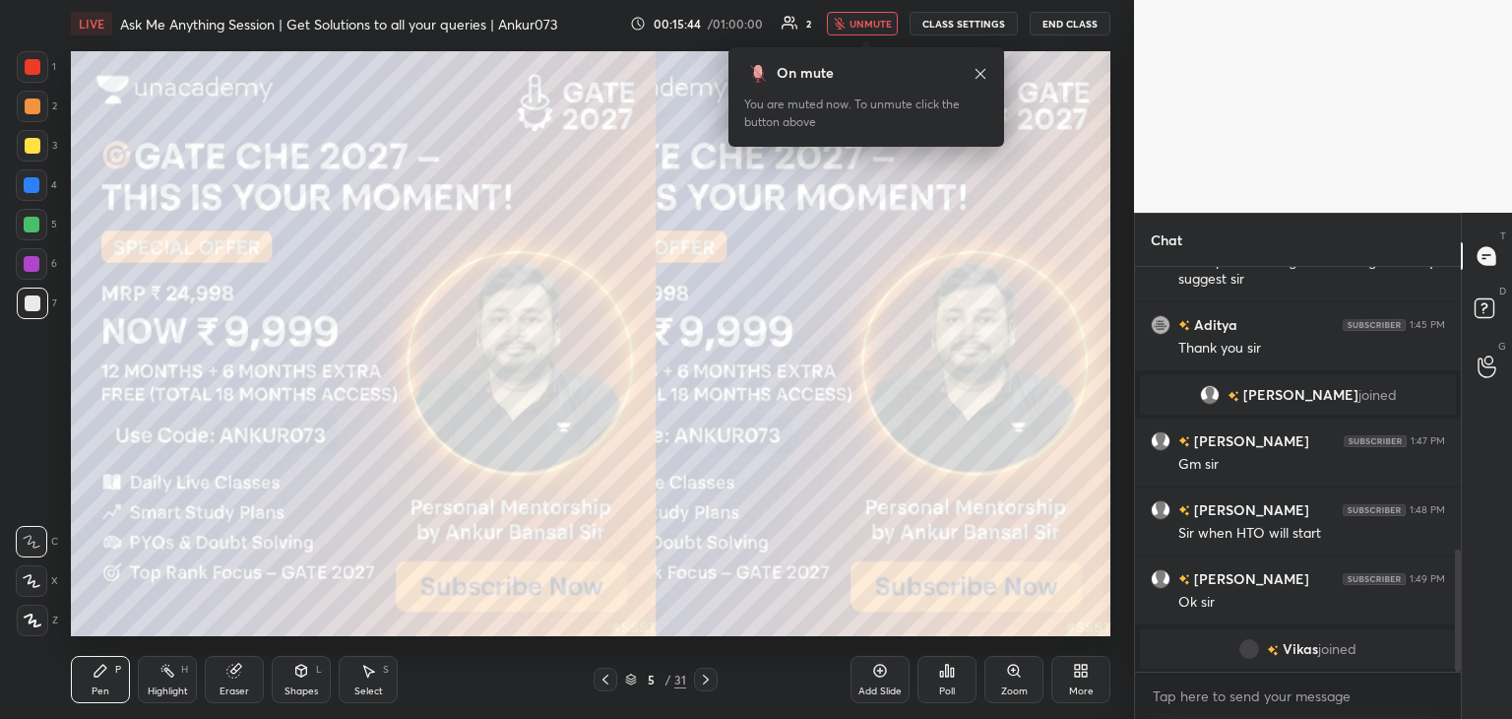
scroll to position [1006, 0]
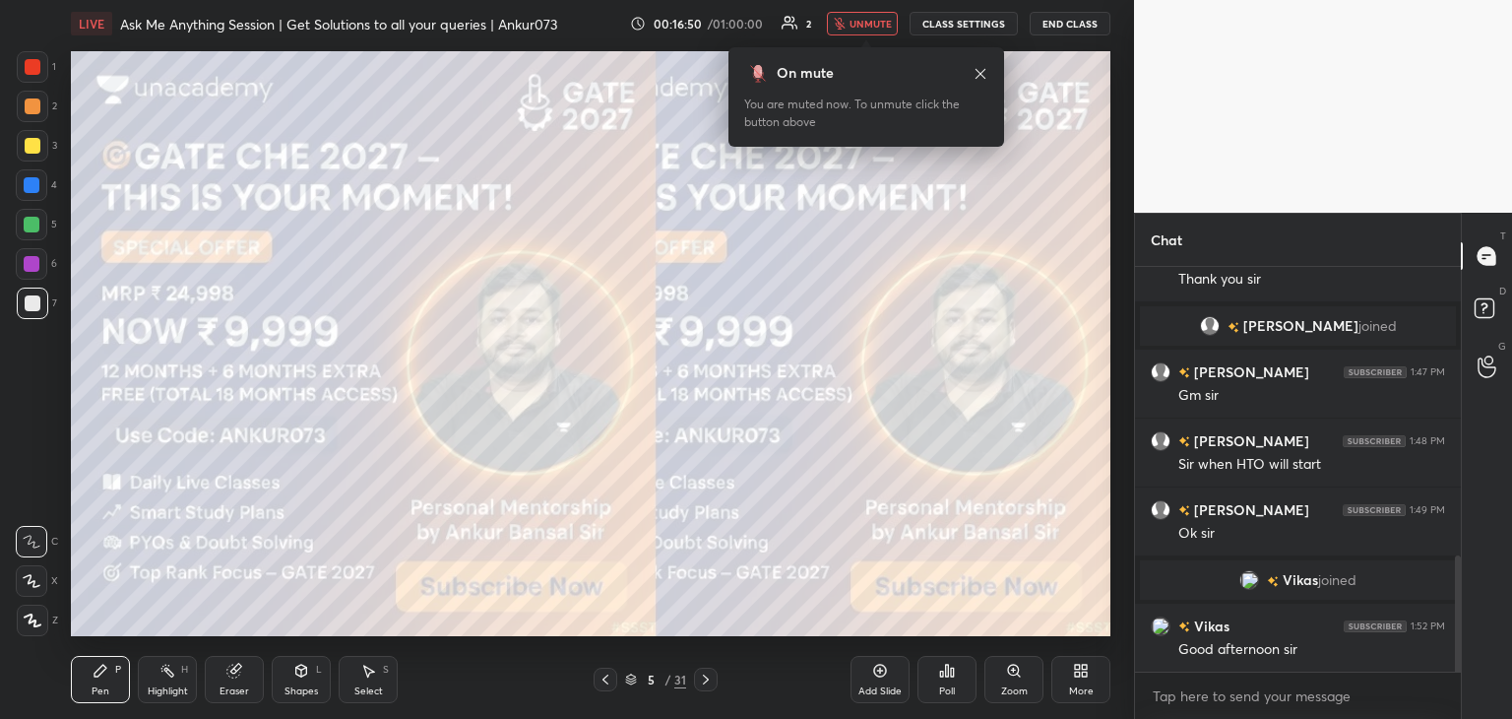
click at [855, 22] on button "unmute" at bounding box center [862, 24] width 71 height 24
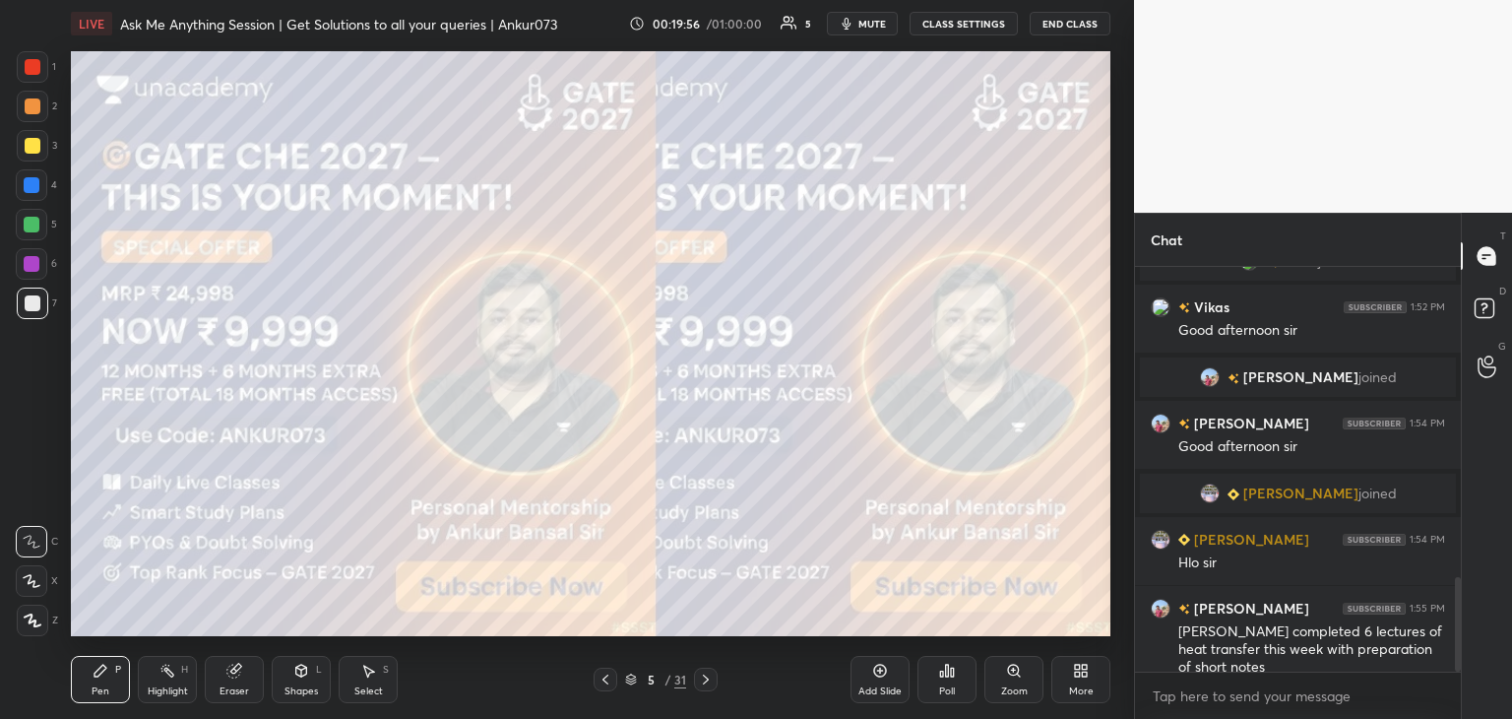
scroll to position [1394, 0]
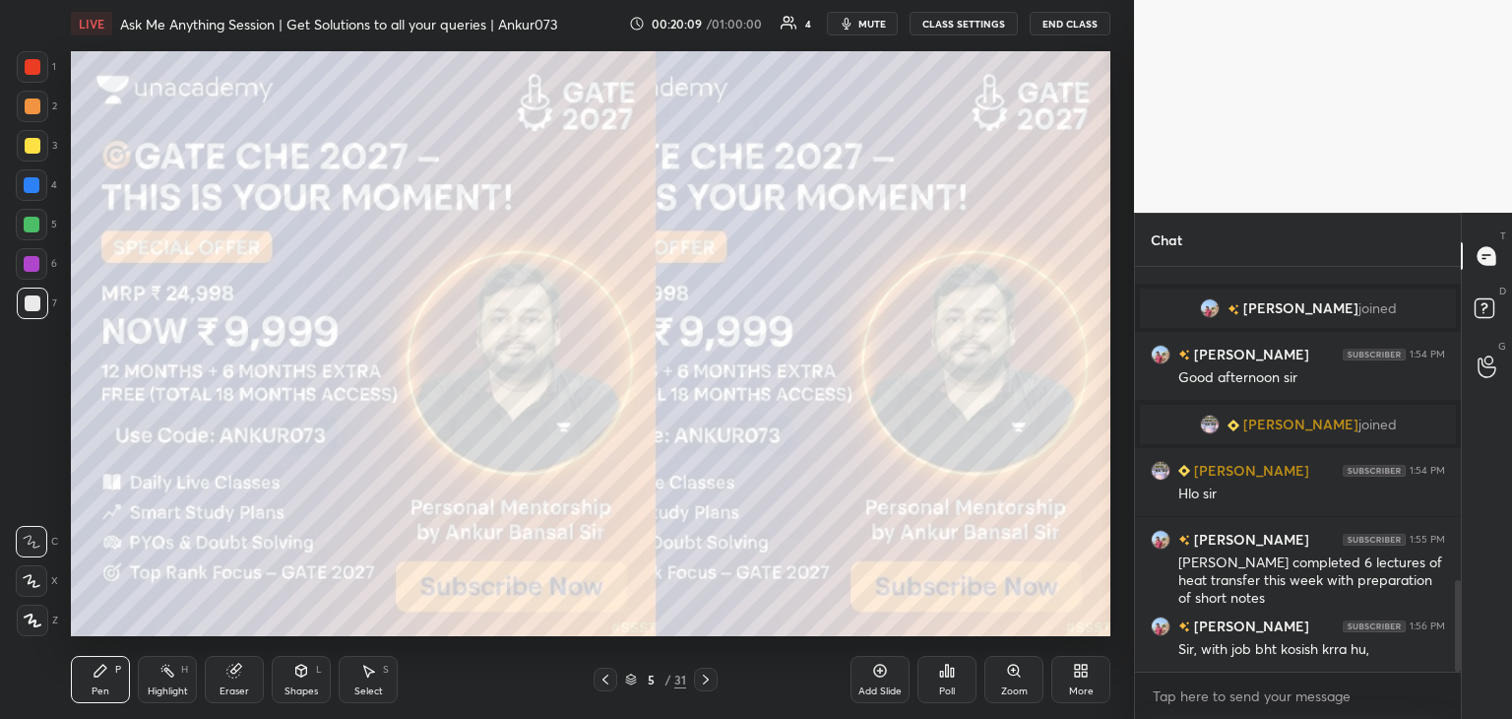
click at [870, 24] on span "mute" at bounding box center [872, 24] width 28 height 14
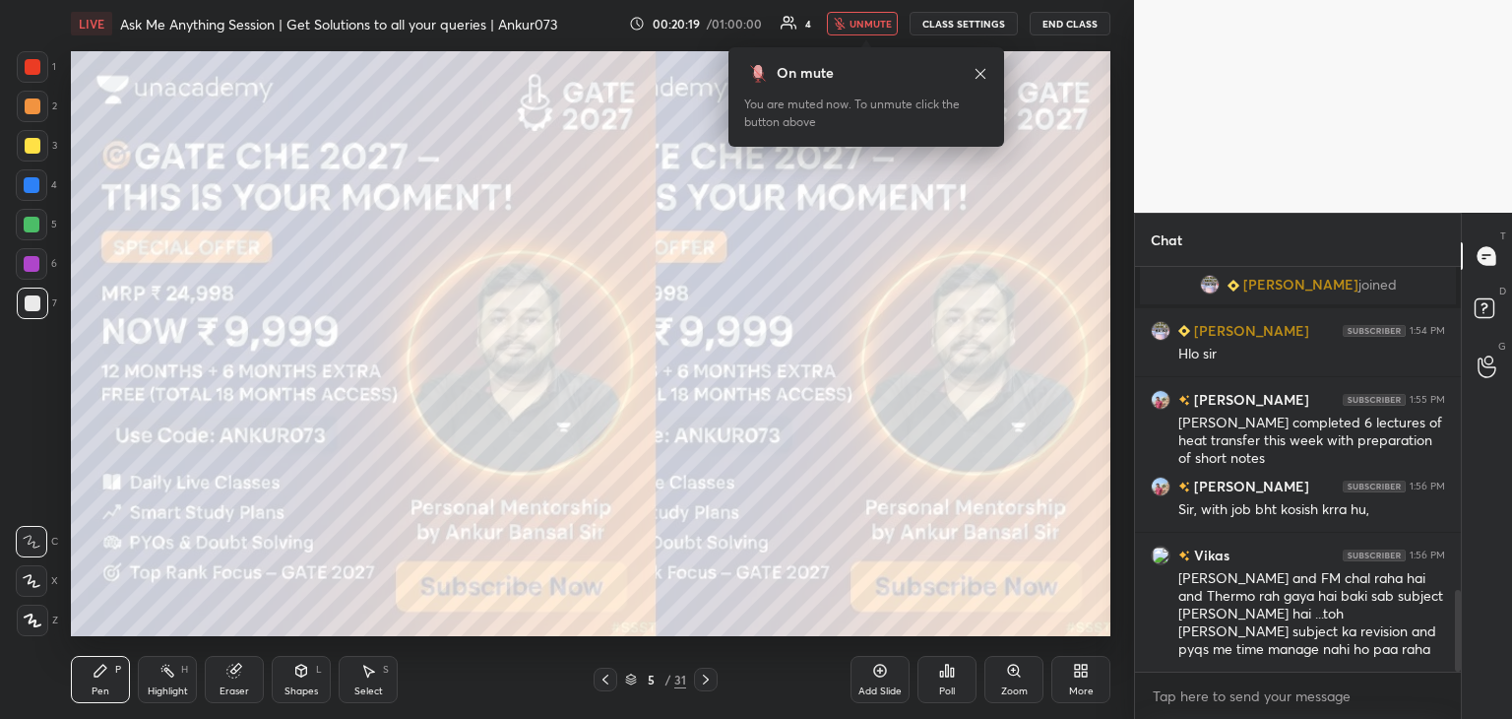
scroll to position [1603, 0]
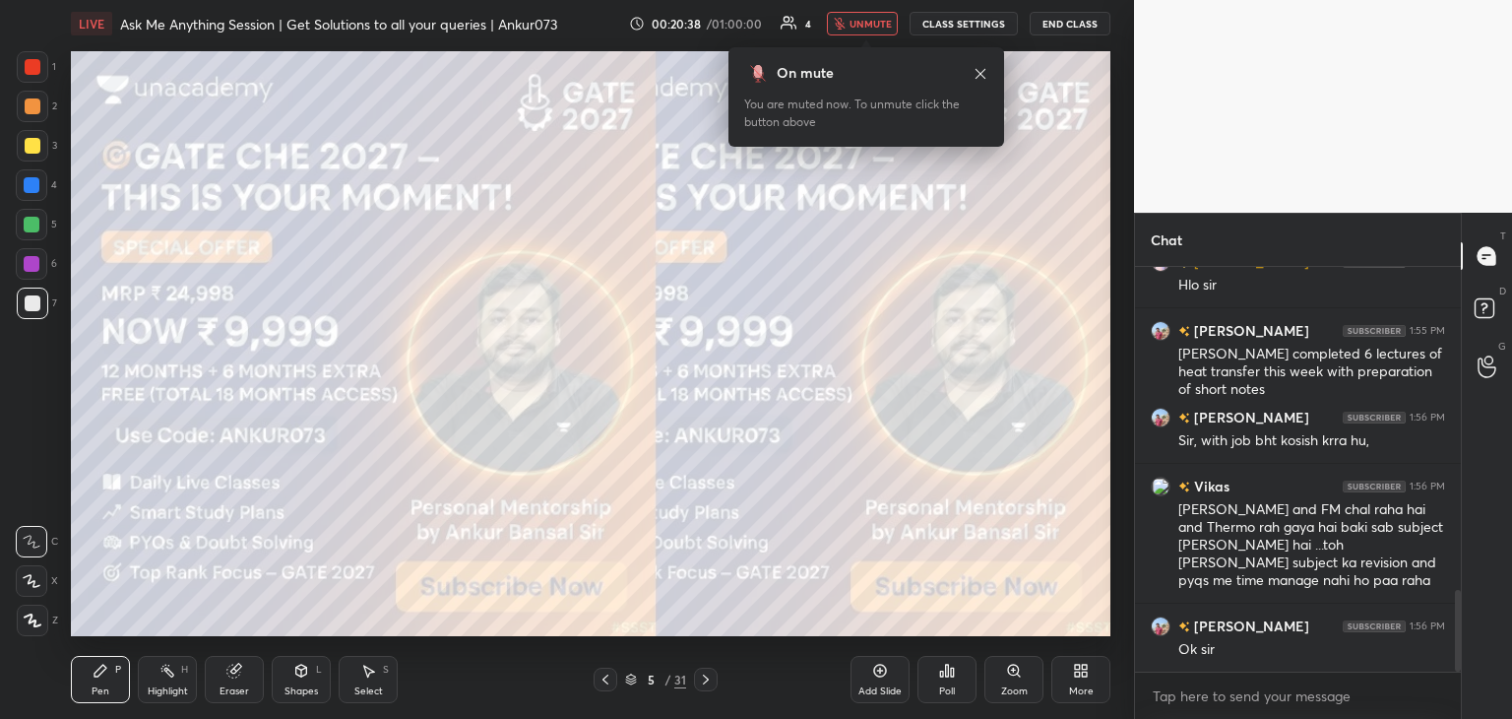
click at [870, 24] on span "unmute" at bounding box center [871, 24] width 42 height 14
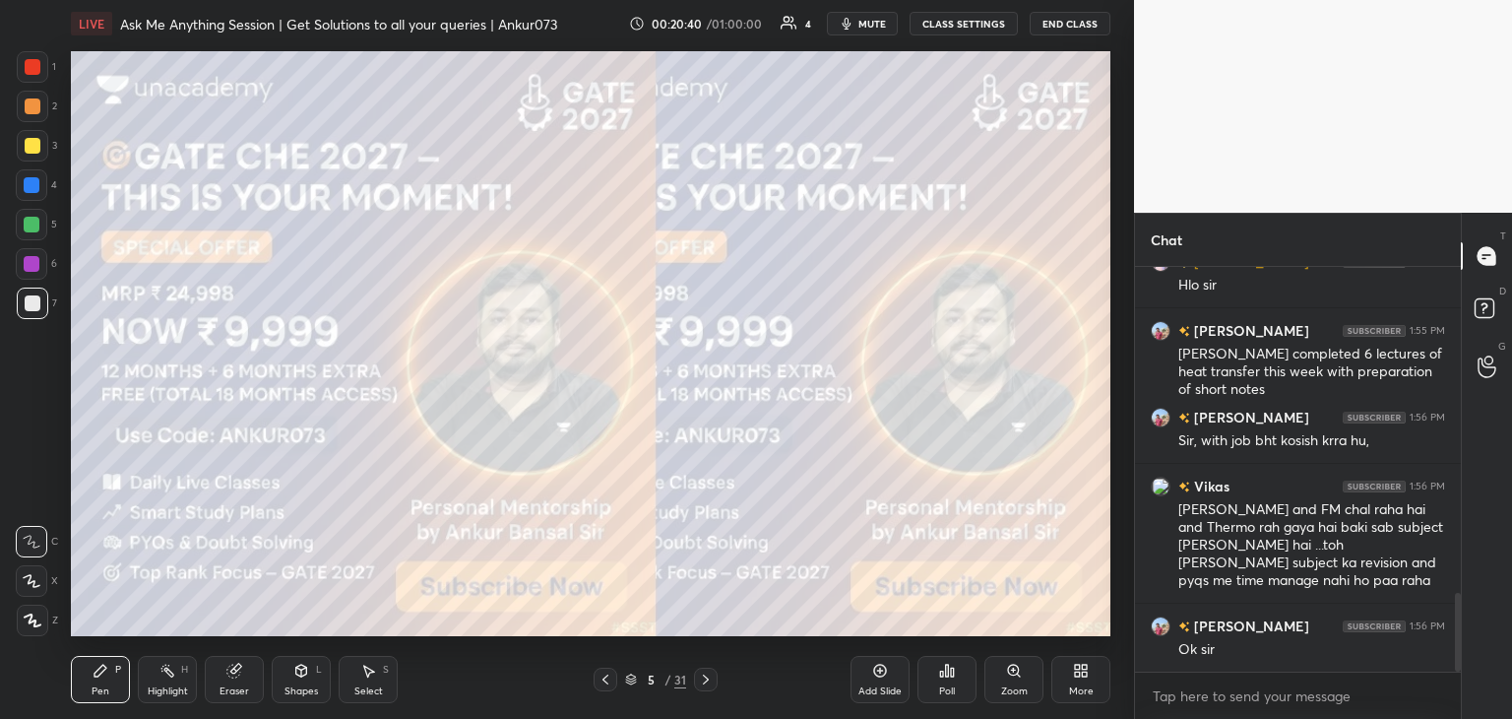
scroll to position [1689, 0]
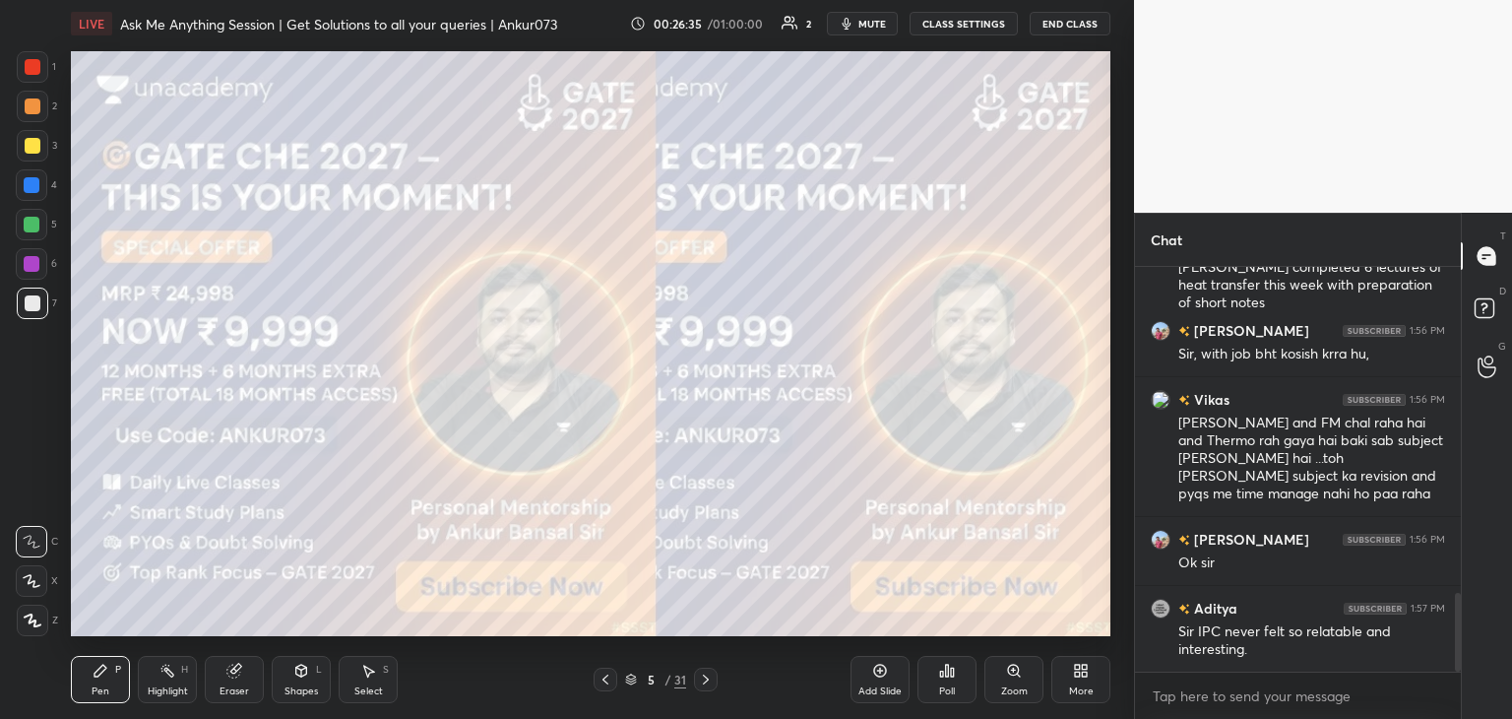
click at [1095, 687] on div "More" at bounding box center [1080, 679] width 59 height 47
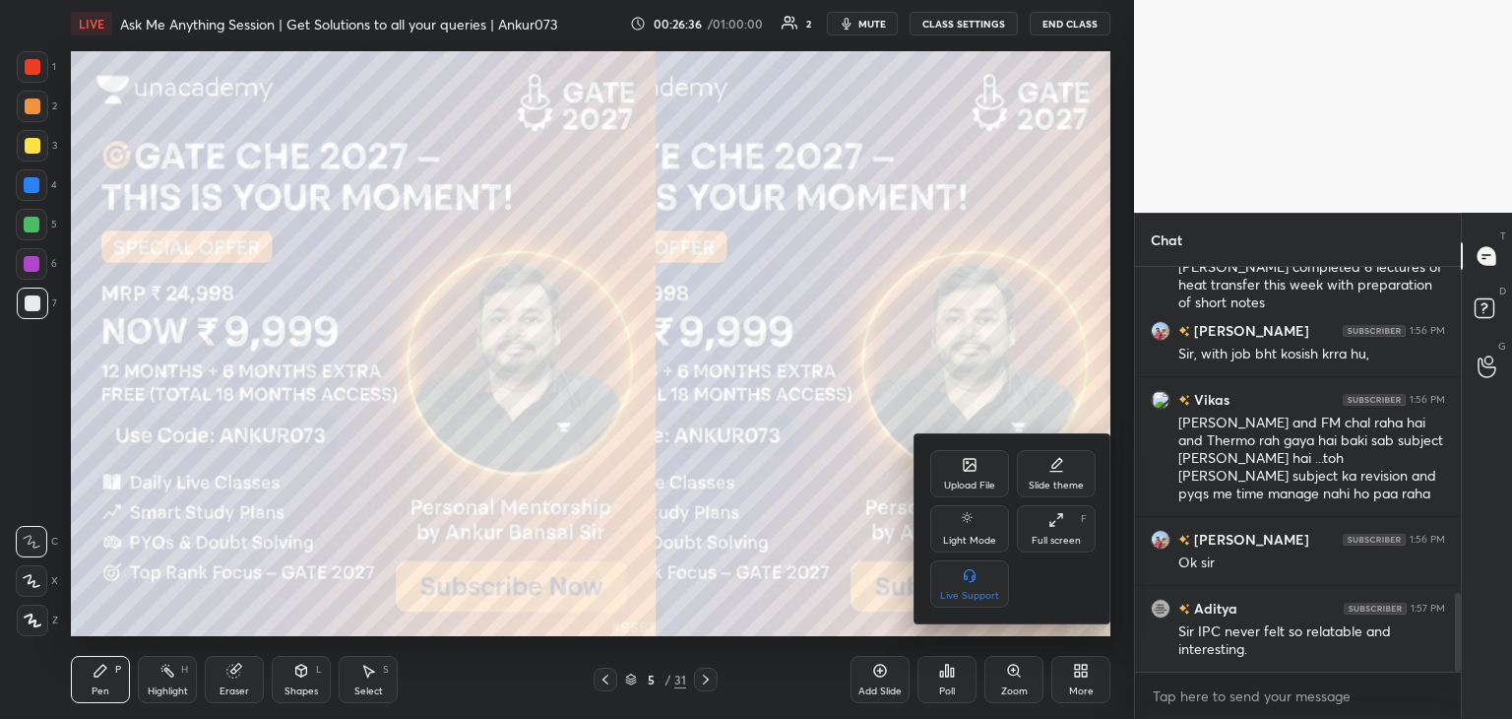
click at [962, 473] on icon at bounding box center [970, 465] width 16 height 16
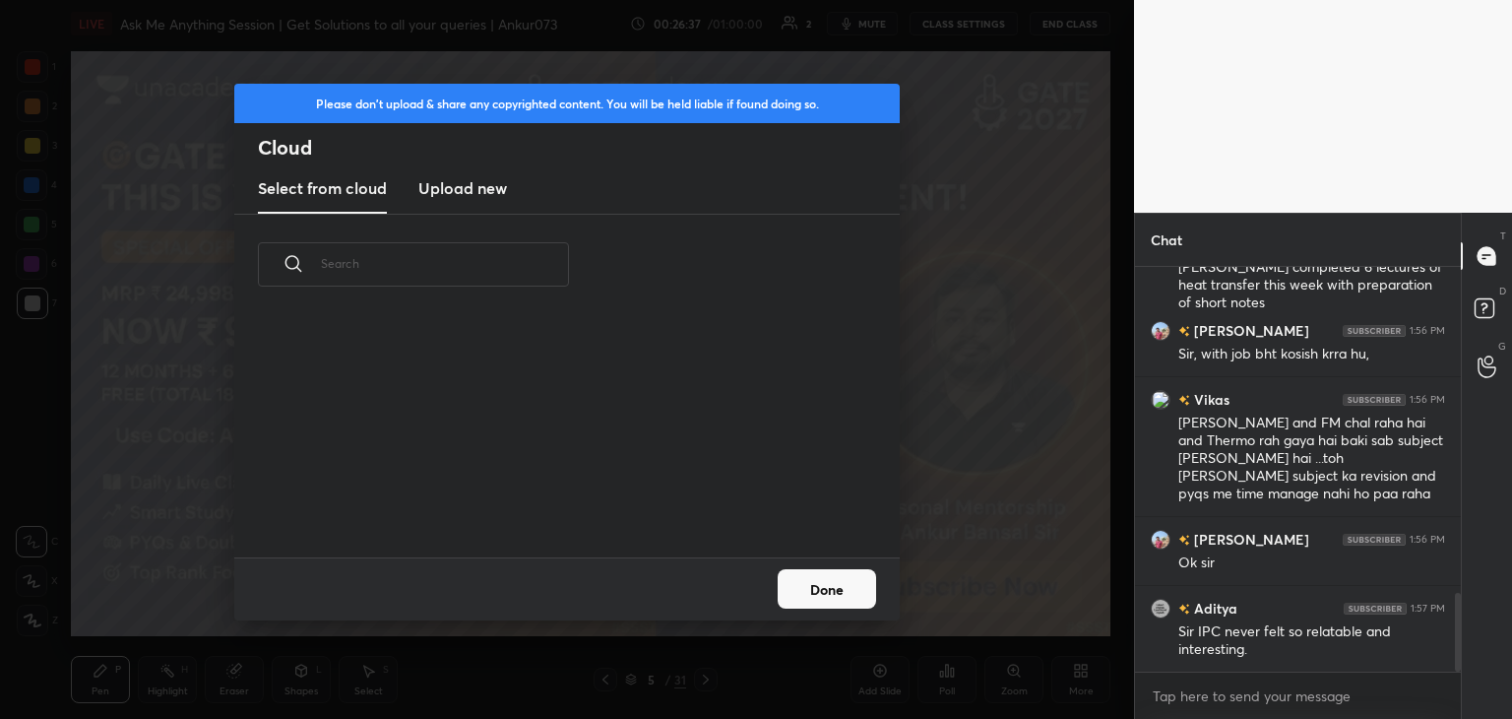
scroll to position [242, 632]
click at [457, 191] on h3 "Upload new" at bounding box center [462, 188] width 89 height 24
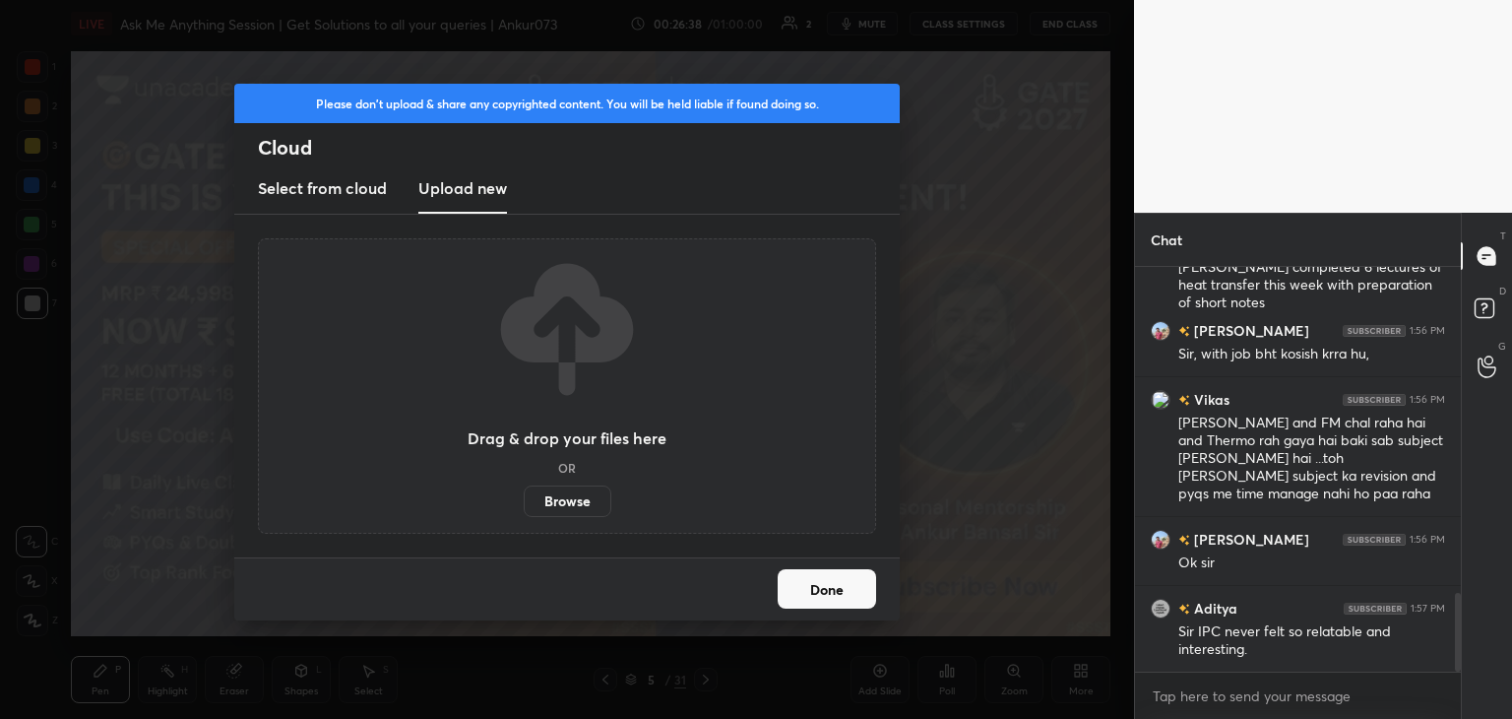
click at [569, 498] on label "Browse" at bounding box center [568, 501] width 88 height 32
click at [524, 498] on input "Browse" at bounding box center [524, 501] width 0 height 32
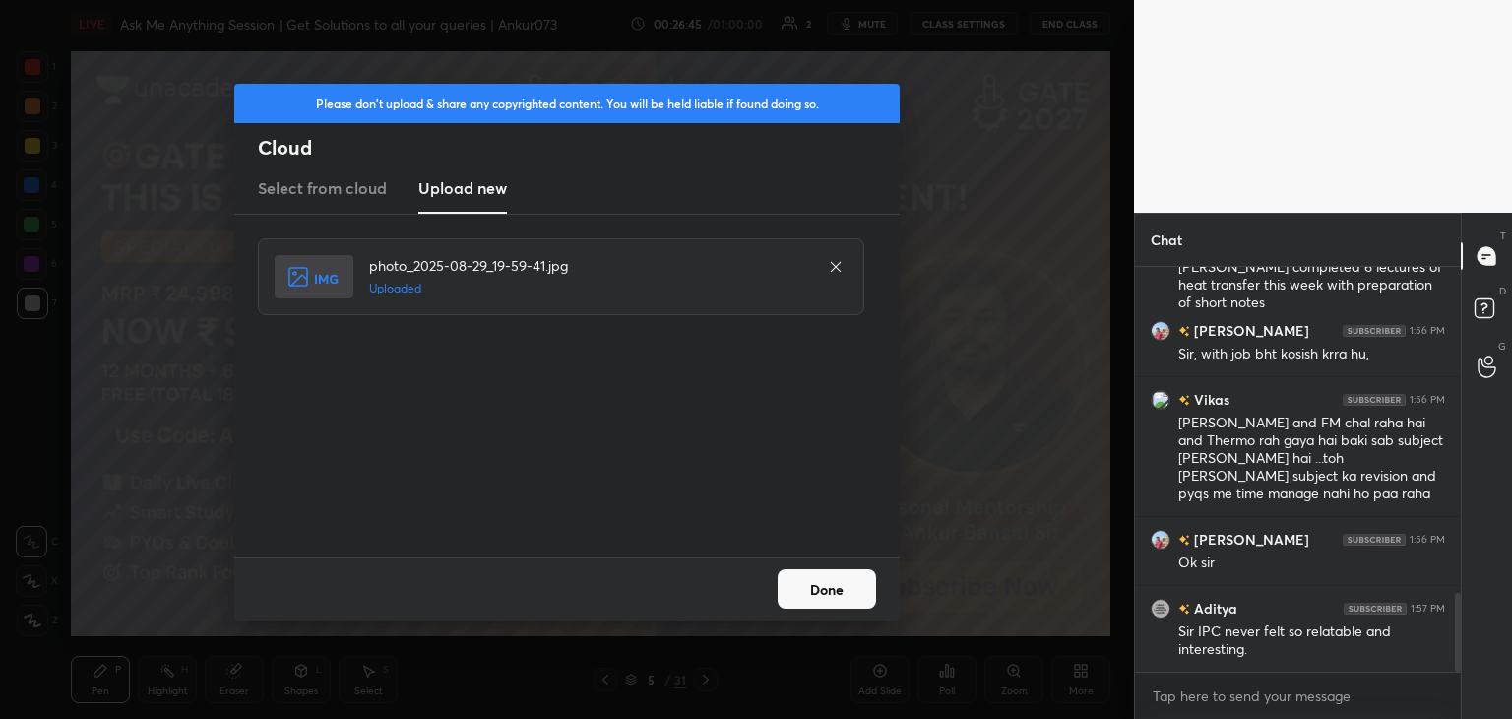
click at [831, 592] on button "Done" at bounding box center [827, 588] width 98 height 39
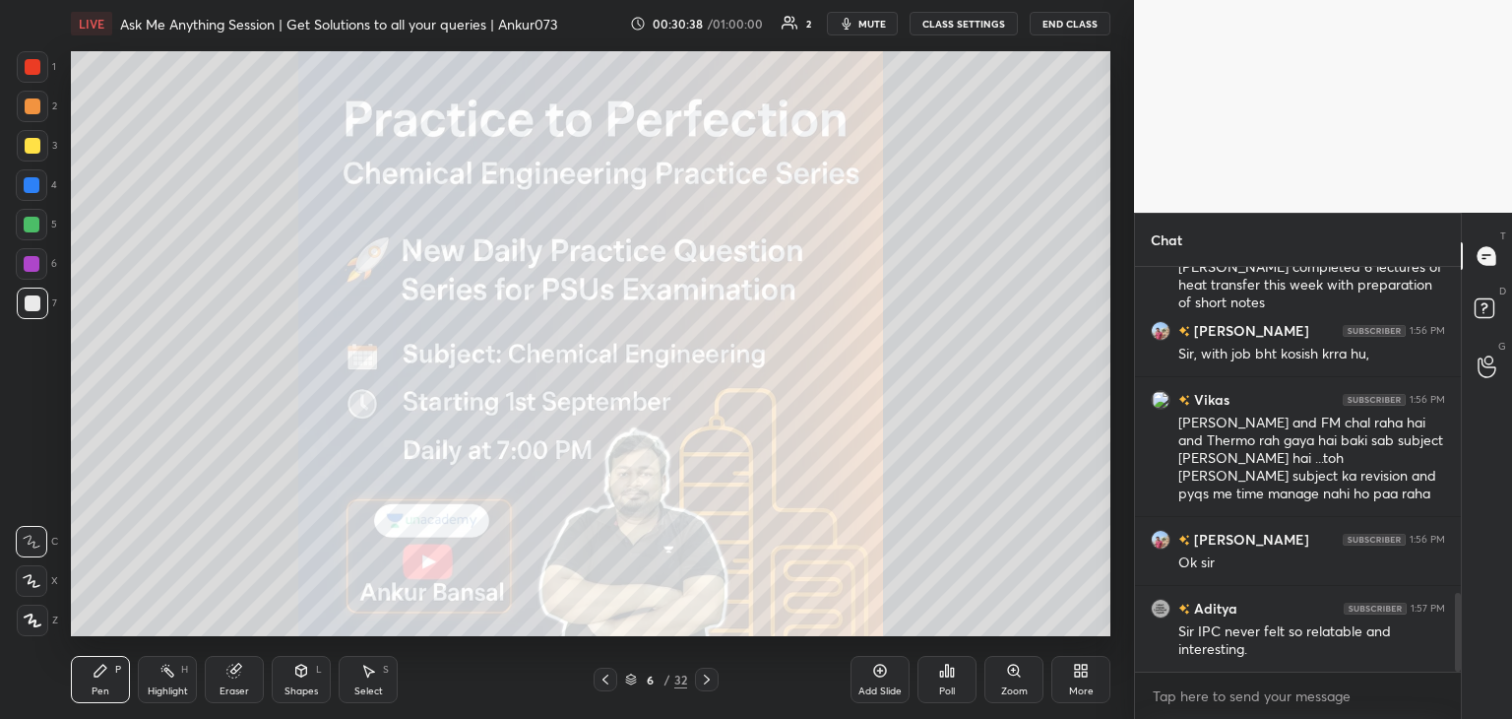
click at [873, 25] on span "mute" at bounding box center [872, 24] width 28 height 14
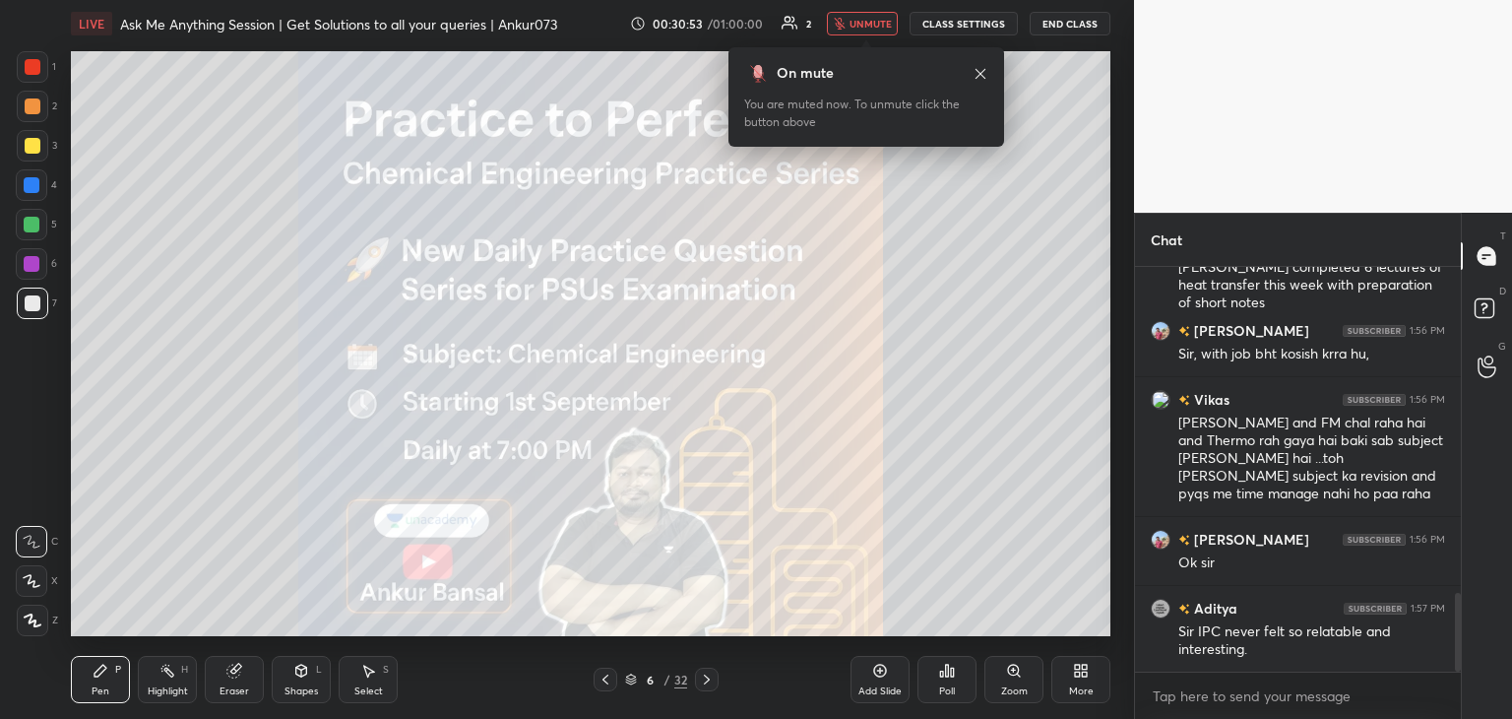
click at [983, 66] on icon at bounding box center [981, 74] width 16 height 16
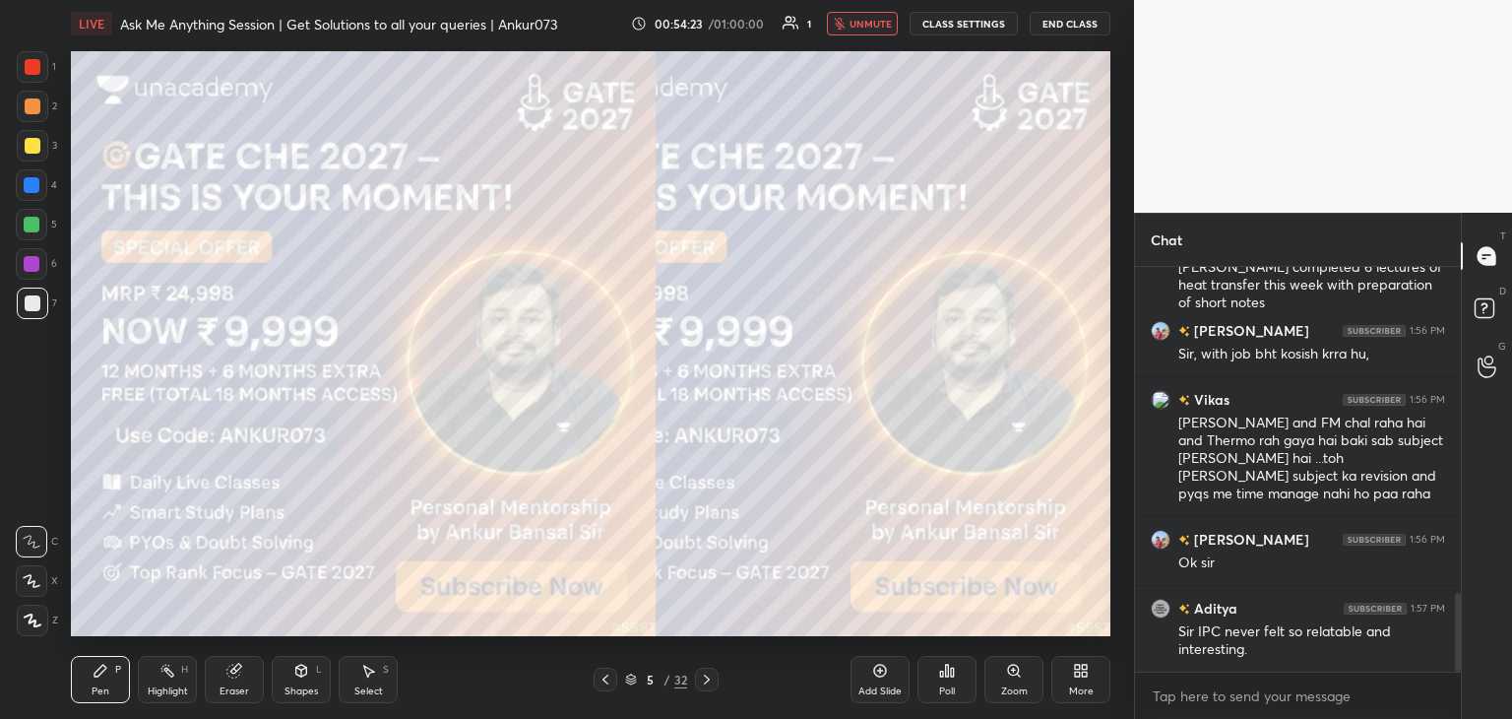
click at [1074, 28] on button "End Class" at bounding box center [1070, 24] width 81 height 24
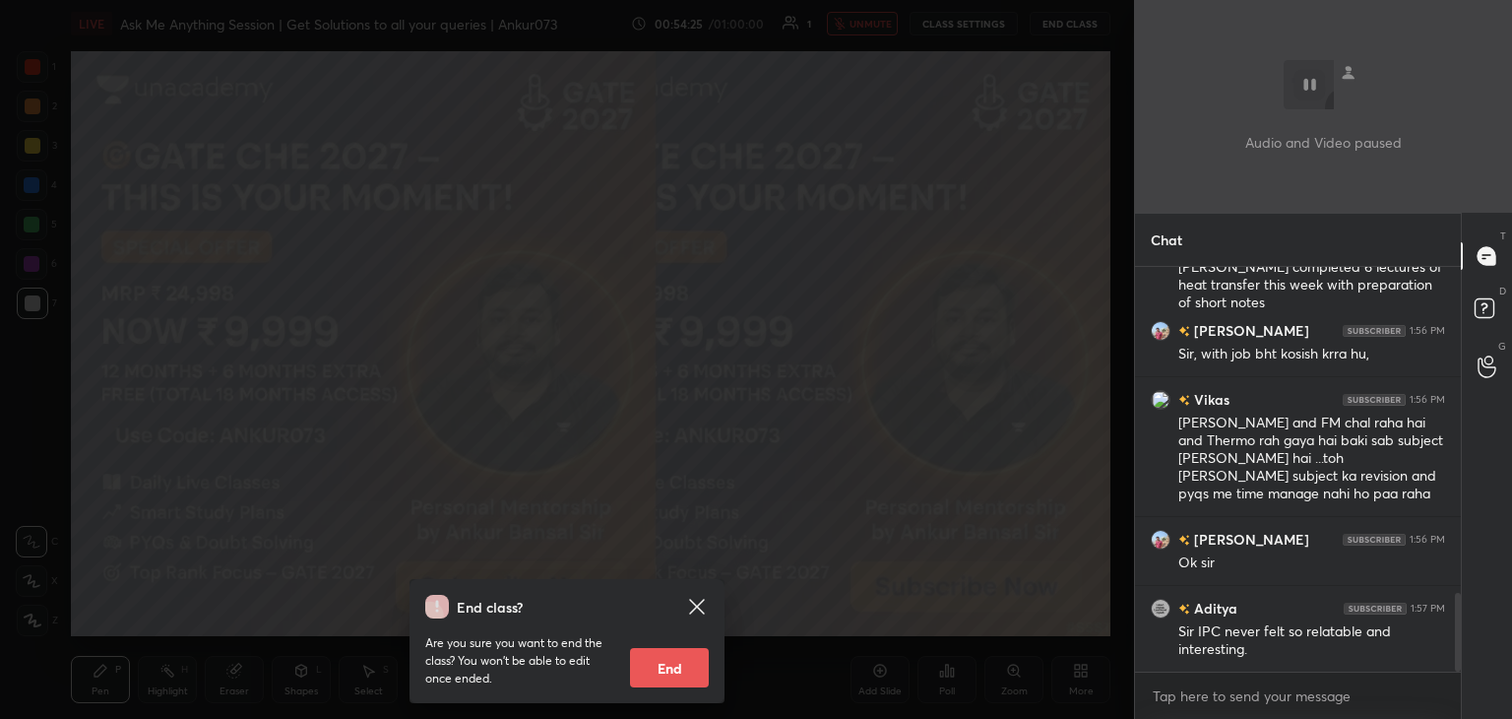
click at [667, 663] on button "End" at bounding box center [669, 667] width 79 height 39
type textarea "x"
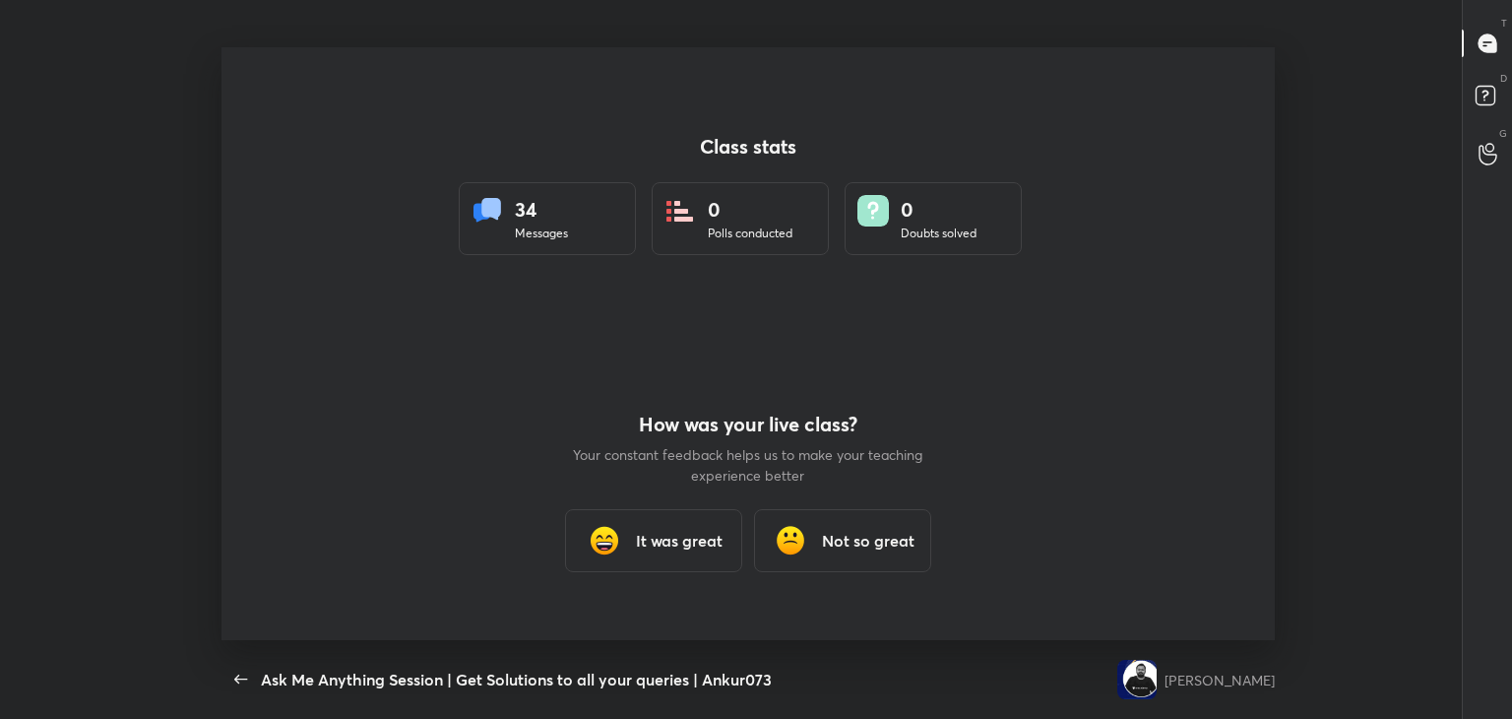
scroll to position [97857, 96969]
click at [677, 542] on h3 "It was great" at bounding box center [679, 541] width 87 height 24
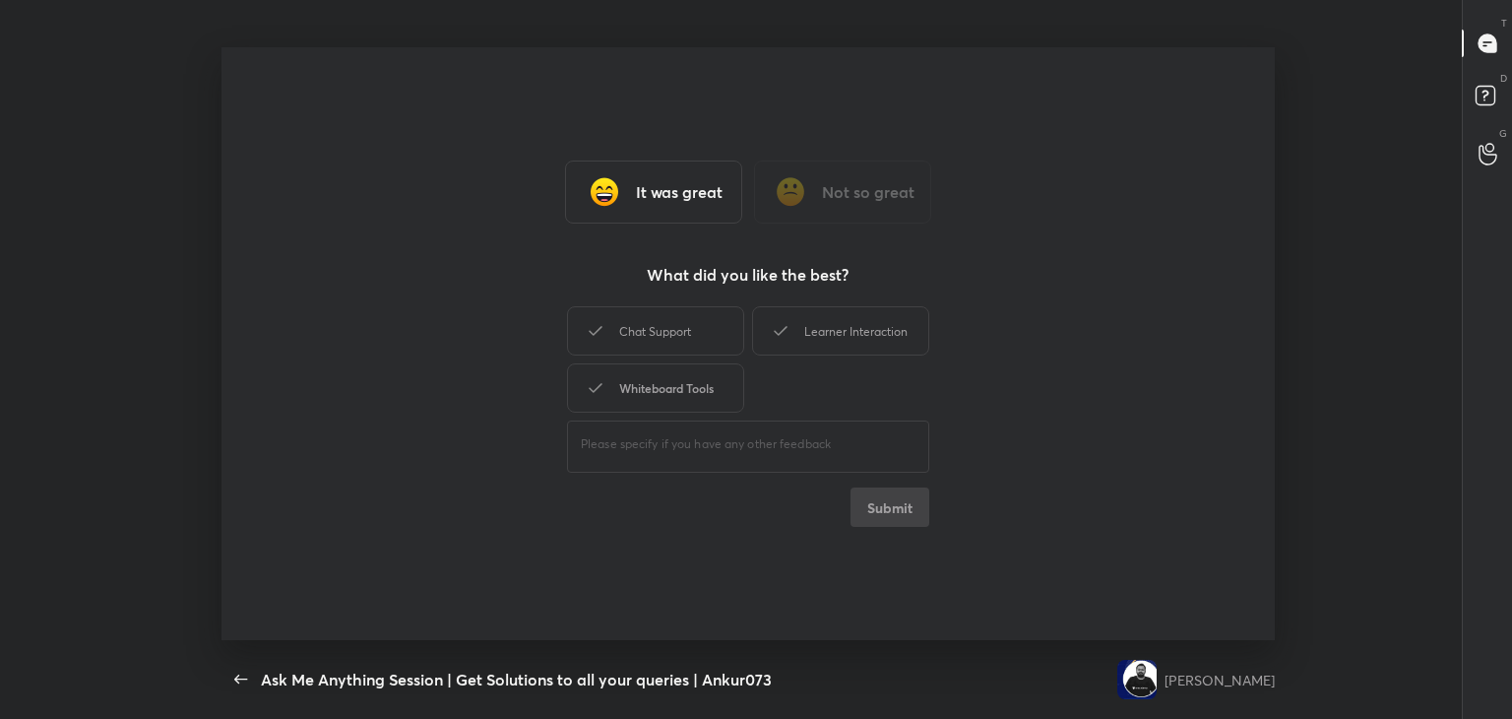
click at [674, 381] on div "Whiteboard Tools" at bounding box center [655, 387] width 177 height 49
drag, startPoint x: 689, startPoint y: 320, endPoint x: 725, endPoint y: 321, distance: 35.5
click at [690, 320] on div "Chat Support" at bounding box center [655, 330] width 177 height 49
click at [857, 321] on div "Learner Interaction" at bounding box center [840, 330] width 177 height 49
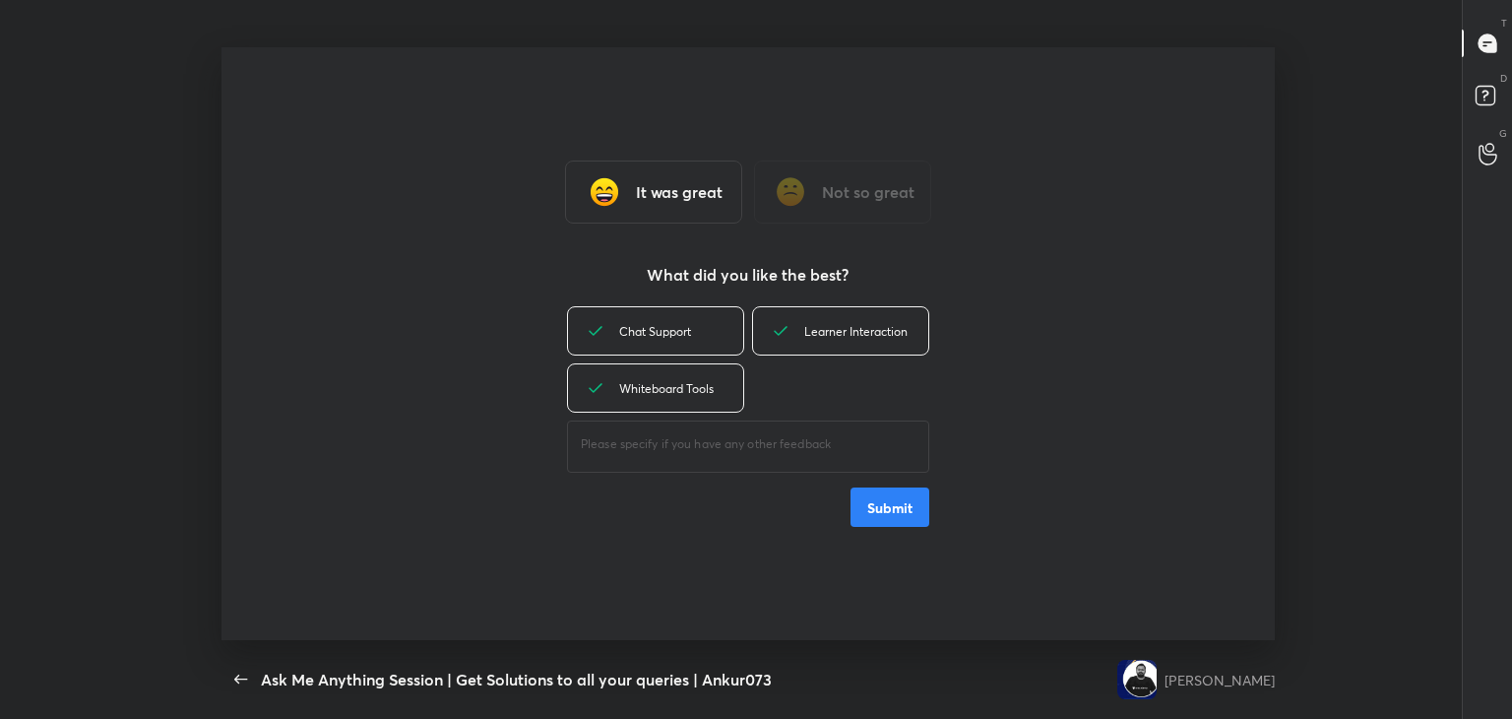
drag, startPoint x: 903, startPoint y: 499, endPoint x: 879, endPoint y: 498, distance: 23.6
click at [903, 498] on button "Submit" at bounding box center [890, 506] width 79 height 39
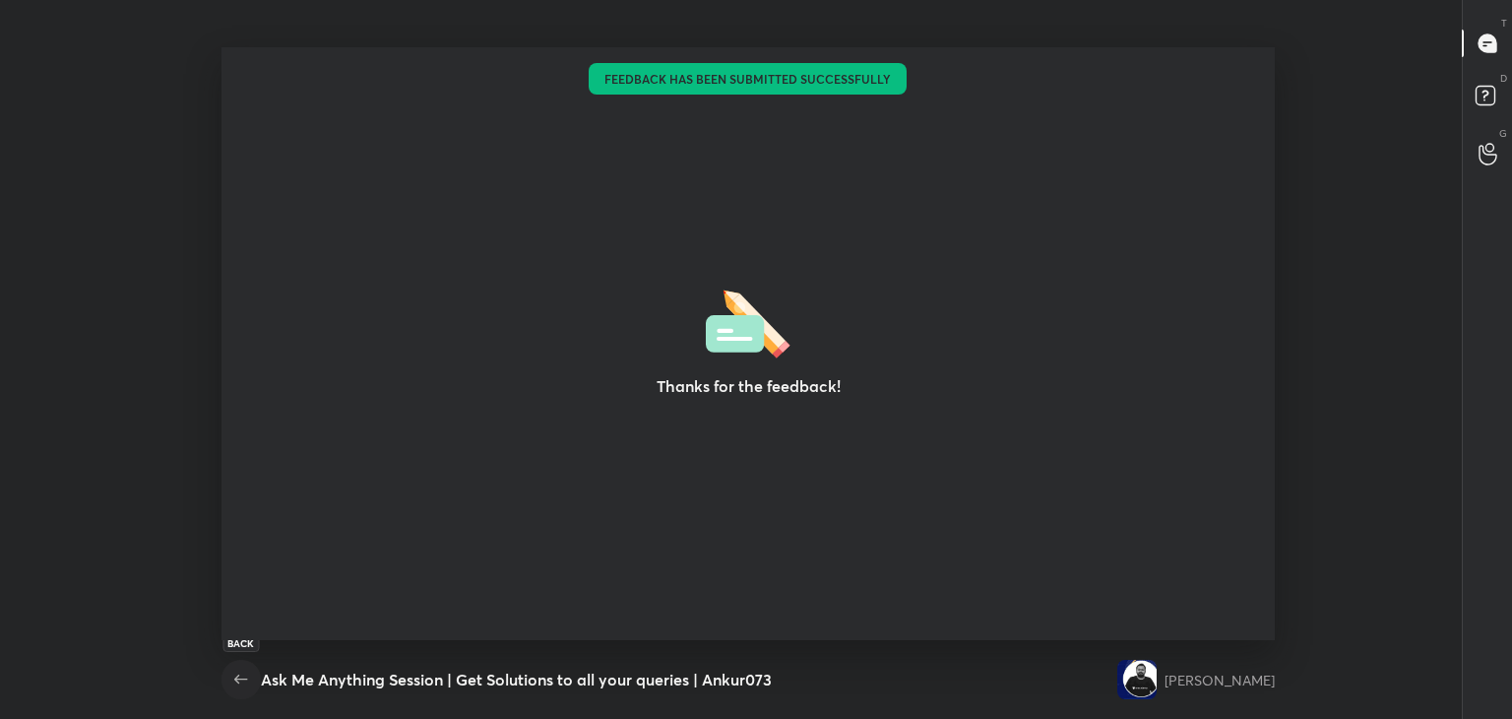
click at [239, 676] on icon "button" at bounding box center [241, 679] width 24 height 24
